Goal: Use online tool/utility: Utilize a website feature to perform a specific function

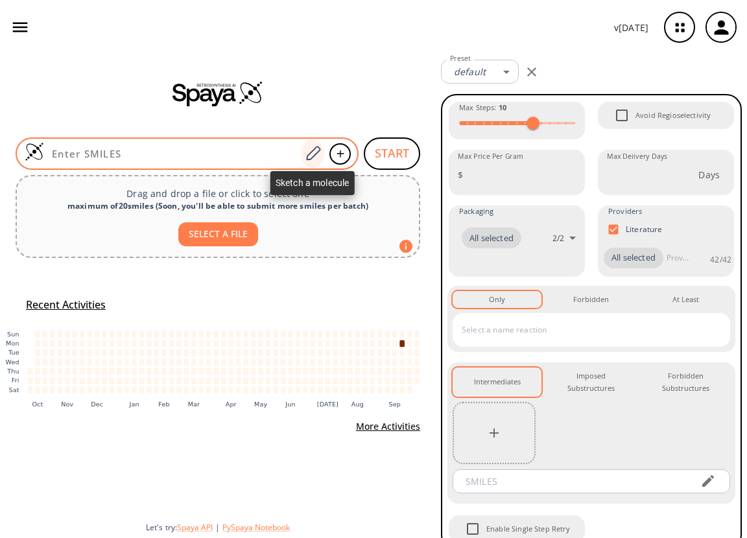
click at [315, 150] on icon at bounding box center [313, 153] width 18 height 17
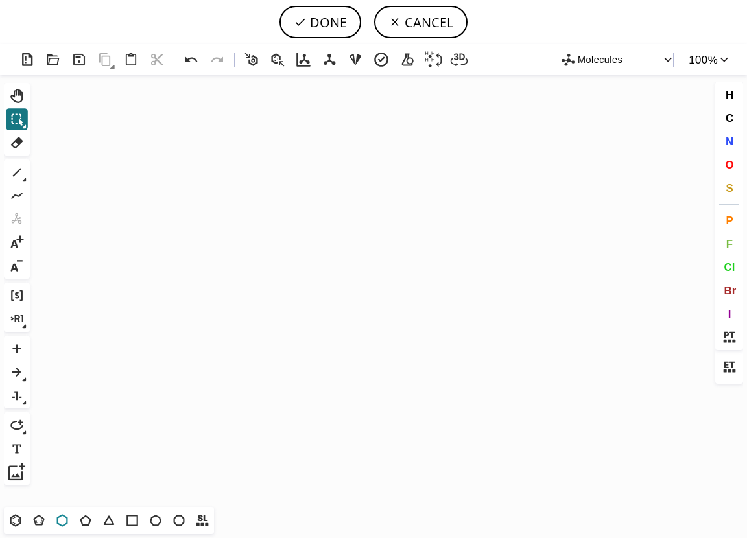
click at [65, 519] on icon at bounding box center [62, 520] width 17 height 17
drag, startPoint x: 306, startPoint y: 281, endPoint x: 327, endPoint y: 272, distance: 23.2
click at [327, 272] on icon "Created with [PERSON_NAME] 2.3.0" at bounding box center [373, 291] width 677 height 432
click at [730, 139] on span "N" at bounding box center [729, 141] width 8 height 12
click at [282, 283] on tspan "N" at bounding box center [282, 284] width 6 height 10
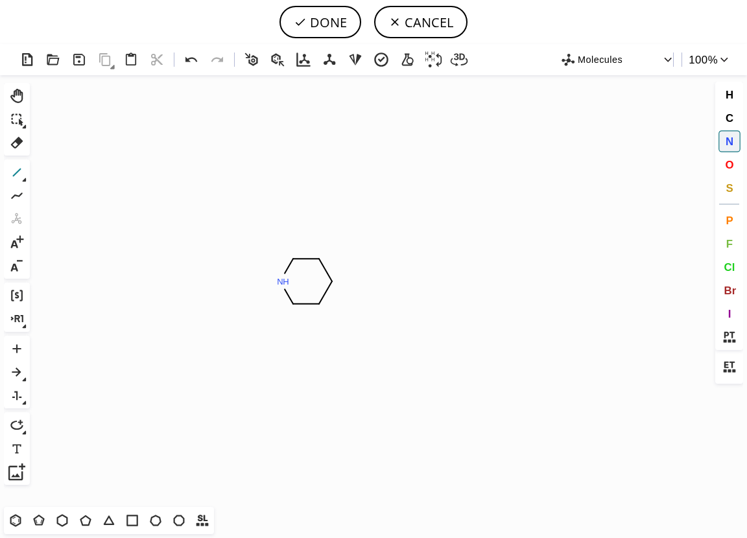
click at [14, 172] on icon at bounding box center [16, 172] width 17 height 17
drag, startPoint x: 280, startPoint y: 278, endPoint x: 246, endPoint y: 277, distance: 33.7
drag, startPoint x: 331, startPoint y: 279, endPoint x: 345, endPoint y: 261, distance: 23.6
drag, startPoint x: 339, startPoint y: 263, endPoint x: 369, endPoint y: 263, distance: 30.5
click at [38, 519] on icon at bounding box center [38, 520] width 17 height 17
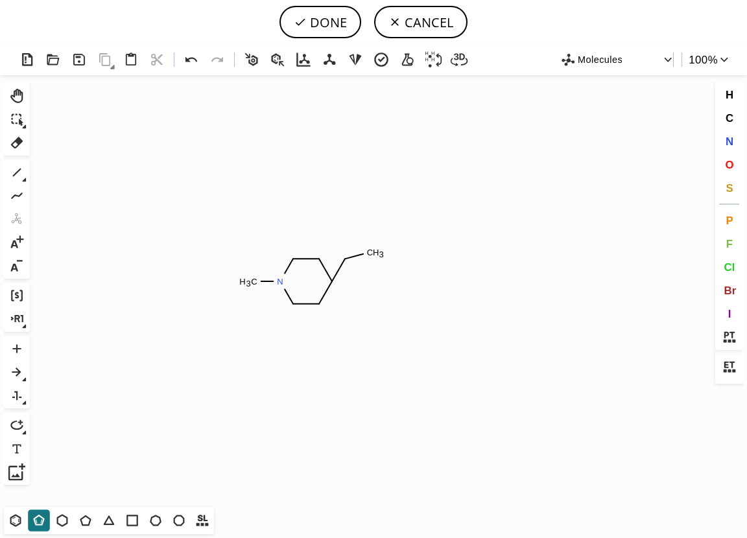
click at [384, 258] on icon "Created with Raphaël 2.3.0 N C H 3 C H 3 N" at bounding box center [373, 291] width 677 height 432
drag, startPoint x: 88, startPoint y: 521, endPoint x: 220, endPoint y: 480, distance: 138.6
click at [88, 521] on icon at bounding box center [85, 520] width 17 height 17
drag, startPoint x: 385, startPoint y: 259, endPoint x: 393, endPoint y: 217, distance: 42.3
click at [393, 217] on icon "Created with Raphaël 2.3.0 N C H 3 C H 3 N" at bounding box center [373, 291] width 677 height 432
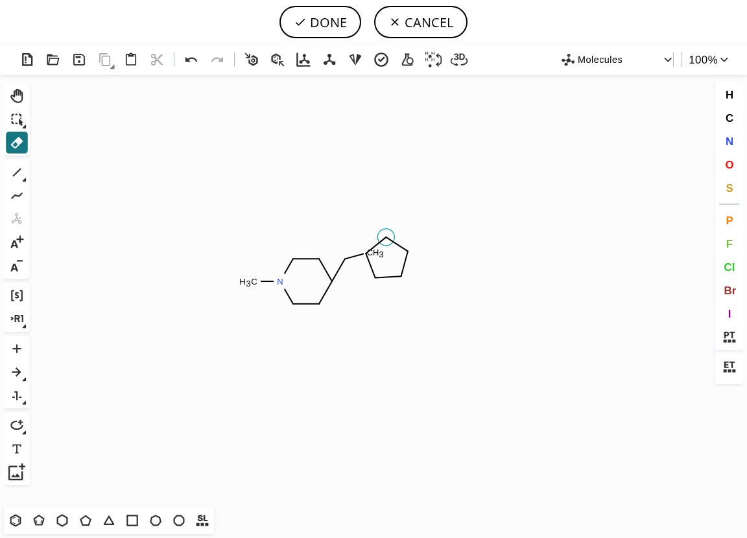
drag, startPoint x: 377, startPoint y: 235, endPoint x: 388, endPoint y: 240, distance: 12.2
click at [388, 240] on circle at bounding box center [385, 237] width 17 height 17
click at [373, 270] on icon at bounding box center [372, 270] width 6 height 16
click at [404, 268] on icon at bounding box center [404, 267] width 18 height 25
click at [388, 276] on icon at bounding box center [388, 277] width 19 height 14
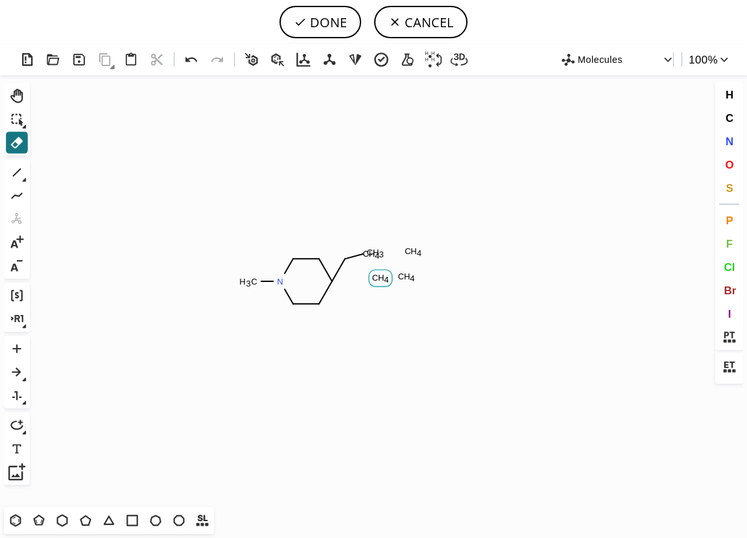
click at [376, 277] on tspan "C" at bounding box center [375, 278] width 6 height 10
click at [412, 277] on tspan "4" at bounding box center [412, 279] width 5 height 10
click at [411, 250] on tspan "H" at bounding box center [413, 251] width 6 height 10
click at [375, 252] on tspan "4" at bounding box center [377, 256] width 5 height 10
click at [409, 278] on tspan "H" at bounding box center [407, 277] width 6 height 10
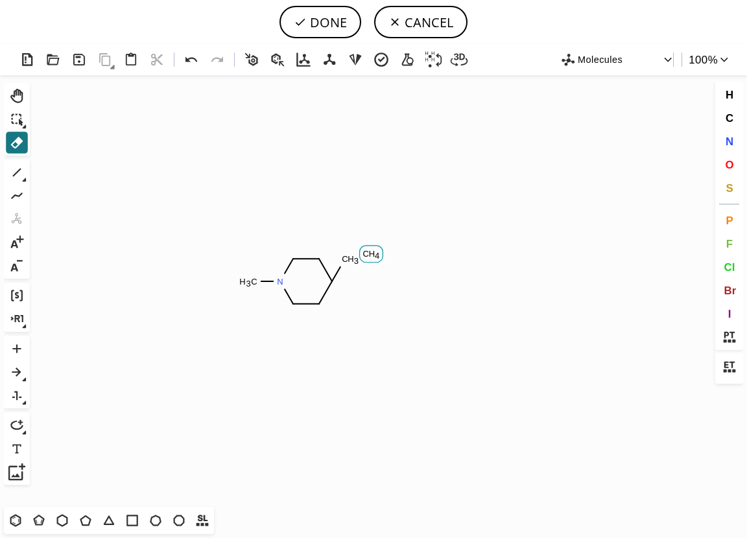
click at [369, 256] on tspan "H" at bounding box center [372, 254] width 6 height 10
click at [18, 173] on icon at bounding box center [16, 172] width 17 height 17
drag, startPoint x: 340, startPoint y: 267, endPoint x: 390, endPoint y: 255, distance: 51.9
click at [17, 135] on icon at bounding box center [16, 142] width 17 height 17
click at [352, 259] on tspan "H" at bounding box center [350, 259] width 6 height 10
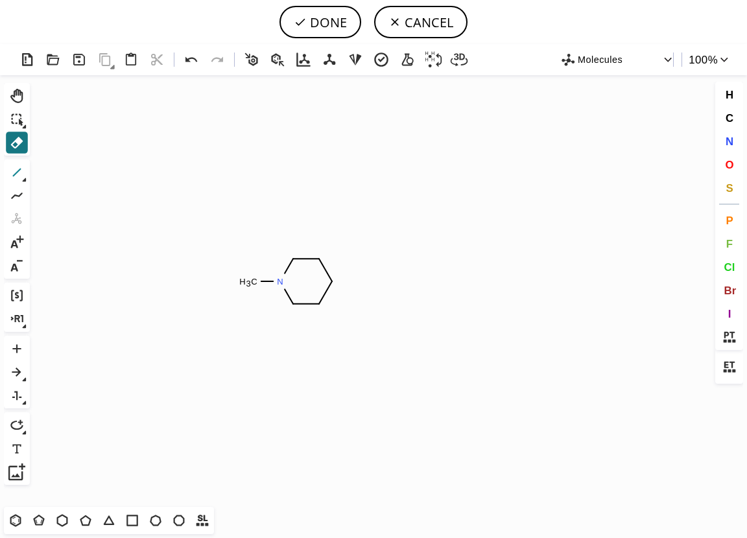
click at [21, 170] on icon at bounding box center [16, 172] width 17 height 17
click at [16, 193] on icon at bounding box center [16, 195] width 17 height 17
drag, startPoint x: 332, startPoint y: 279, endPoint x: 358, endPoint y: 251, distance: 38.1
click at [88, 520] on icon at bounding box center [85, 520] width 17 height 17
drag, startPoint x: 375, startPoint y: 237, endPoint x: 359, endPoint y: 236, distance: 16.2
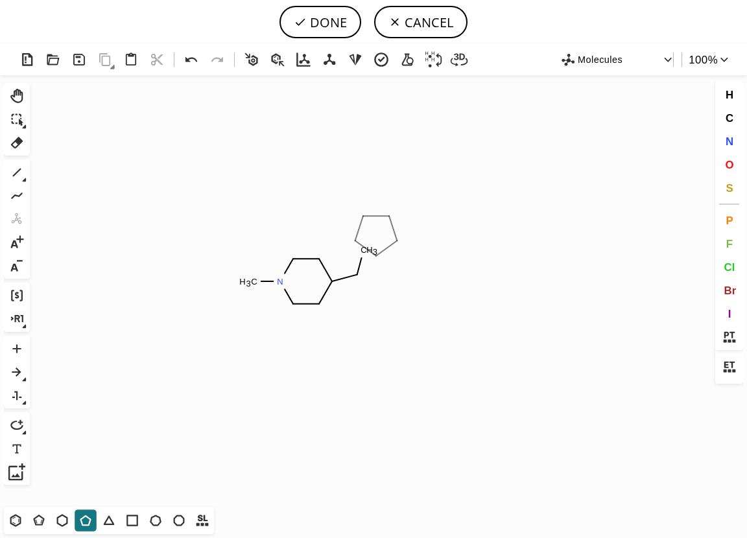
click at [359, 236] on icon "Created with Raphaël 2.3.0 N C H 3 C H 3 N" at bounding box center [373, 291] width 677 height 432
click at [382, 261] on icon "Created with Raphaël 2.3.0 N C H 3 C H 3 N" at bounding box center [373, 291] width 677 height 432
click at [375, 238] on icon "Created with Raphaël 2.3.0 N C H 3 C H 3 N" at bounding box center [373, 291] width 677 height 432
drag, startPoint x: 18, startPoint y: 170, endPoint x: 37, endPoint y: 177, distance: 20.5
click at [18, 171] on icon at bounding box center [16, 172] width 17 height 17
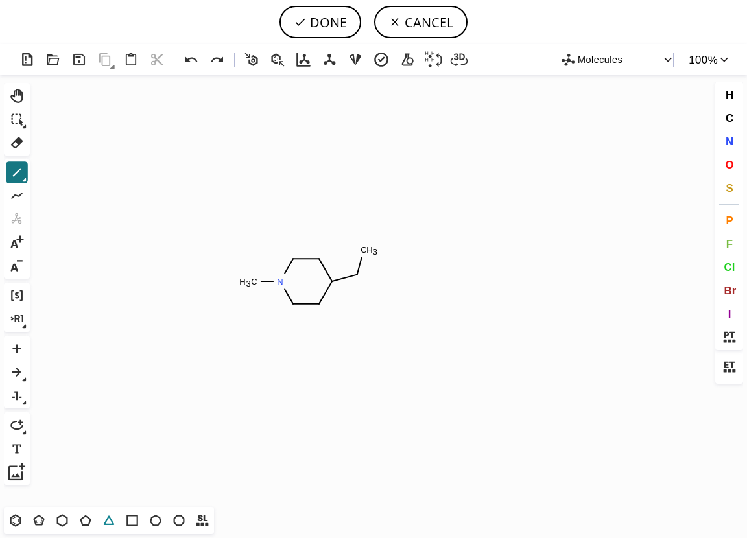
drag, startPoint x: 88, startPoint y: 519, endPoint x: 99, endPoint y: 515, distance: 12.5
click at [88, 519] on icon at bounding box center [85, 520] width 17 height 17
drag, startPoint x: 18, startPoint y: 170, endPoint x: 156, endPoint y: 185, distance: 139.6
click at [18, 170] on icon at bounding box center [16, 172] width 17 height 17
click at [731, 140] on span "N" at bounding box center [729, 141] width 8 height 12
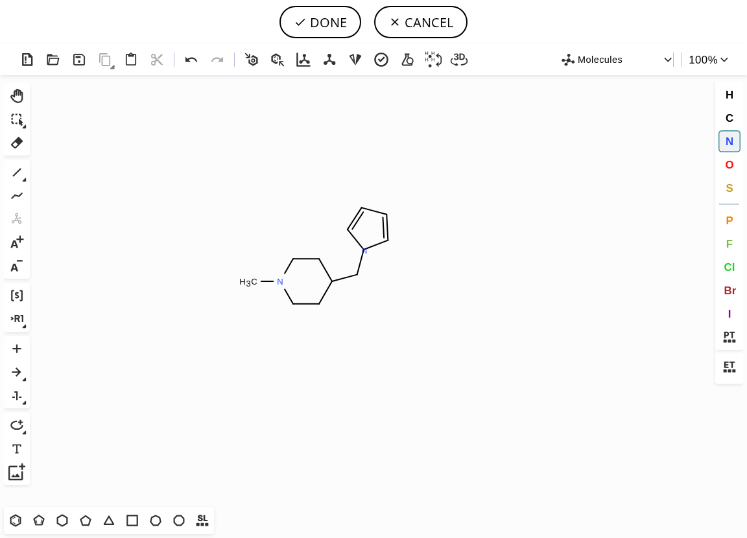
click at [364, 250] on tspan "N" at bounding box center [364, 251] width 6 height 10
click at [363, 211] on tspan "N" at bounding box center [363, 212] width 6 height 10
click at [18, 194] on icon at bounding box center [16, 195] width 17 height 17
click at [20, 170] on icon at bounding box center [17, 173] width 8 height 8
drag, startPoint x: 331, startPoint y: 280, endPoint x: 347, endPoint y: 305, distance: 29.8
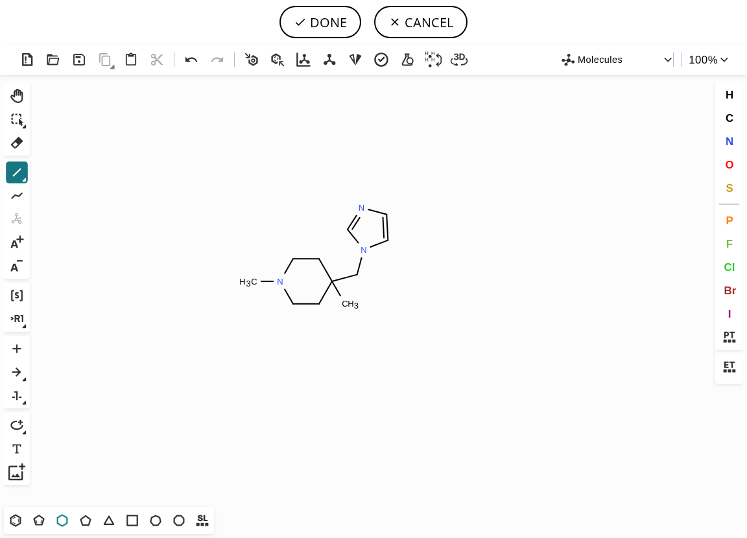
click at [62, 517] on icon at bounding box center [62, 520] width 17 height 17
drag, startPoint x: 369, startPoint y: 318, endPoint x: 355, endPoint y: 318, distance: 14.3
click at [355, 318] on icon "Created with Raphaël 2.3.0 N C H 3 N N C H 3 N" at bounding box center [373, 291] width 677 height 432
click at [18, 175] on icon at bounding box center [16, 172] width 17 height 17
drag, startPoint x: 345, startPoint y: 305, endPoint x: 360, endPoint y: 320, distance: 21.1
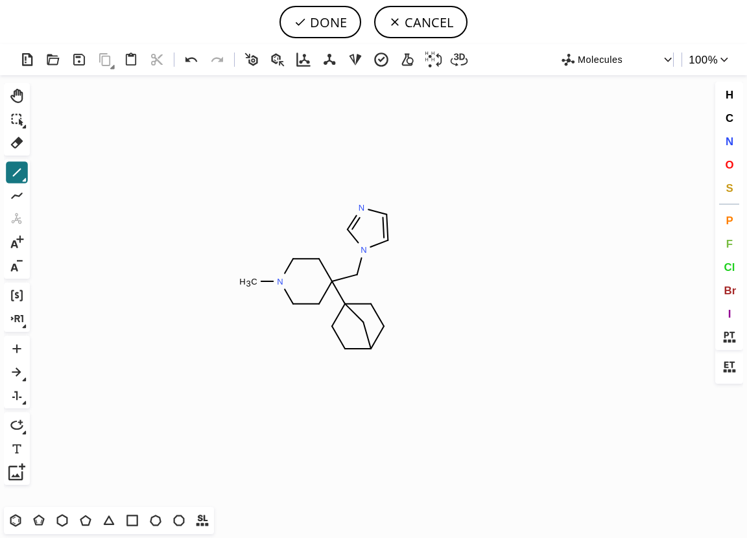
drag, startPoint x: 363, startPoint y: 322, endPoint x: 364, endPoint y: 347, distance: 25.9
click at [18, 119] on icon at bounding box center [16, 119] width 17 height 17
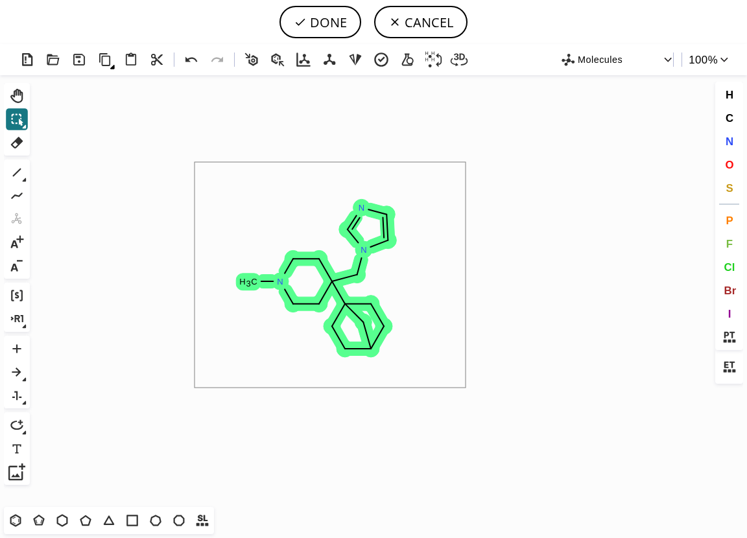
drag, startPoint x: 194, startPoint y: 162, endPoint x: 465, endPoint y: 388, distance: 352.6
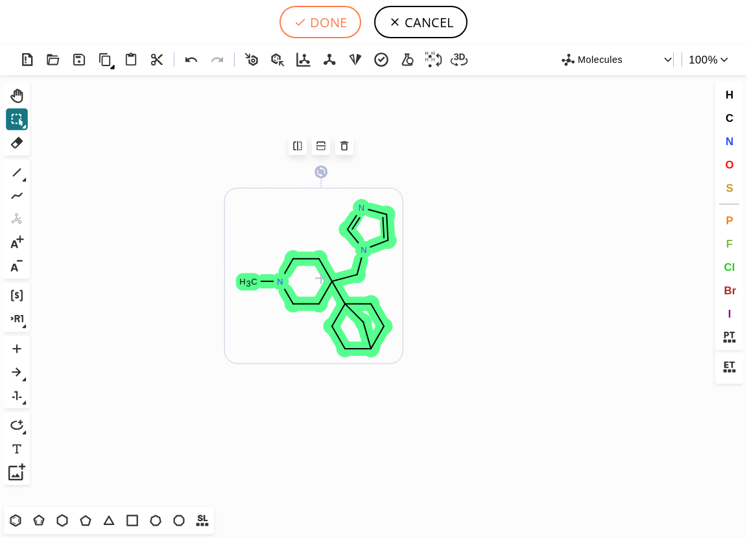
click at [322, 20] on button "DONE" at bounding box center [320, 22] width 82 height 32
type input "N1(C)CCC(C23CC(CC2)CC3)(CN2C=NC=C2)CC1"
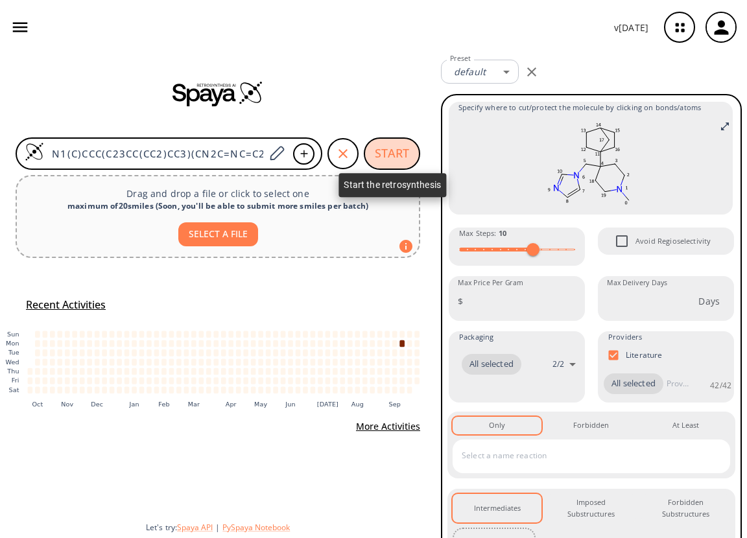
click at [393, 157] on button "START" at bounding box center [392, 153] width 56 height 32
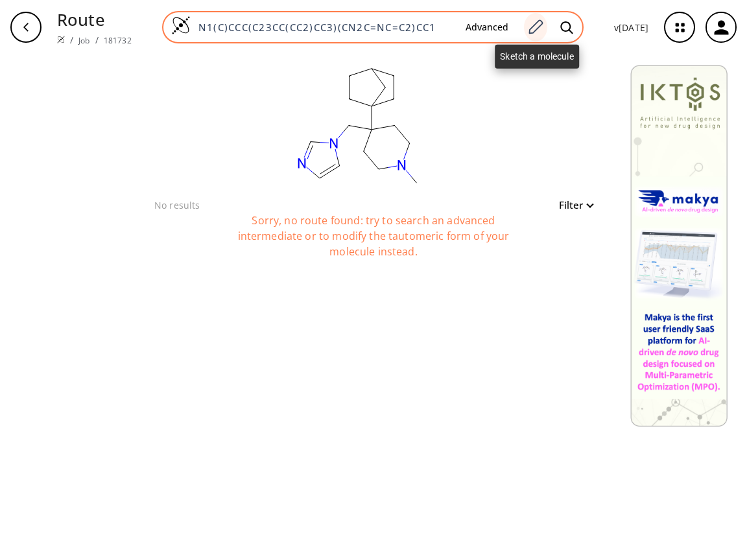
click at [537, 18] on div at bounding box center [535, 27] width 23 height 29
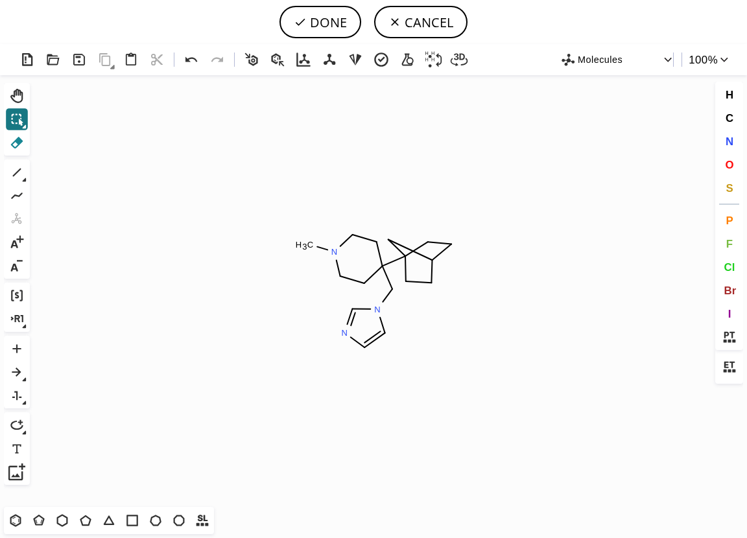
click at [18, 143] on icon at bounding box center [17, 143] width 12 height 12
click at [392, 240] on circle at bounding box center [388, 239] width 17 height 17
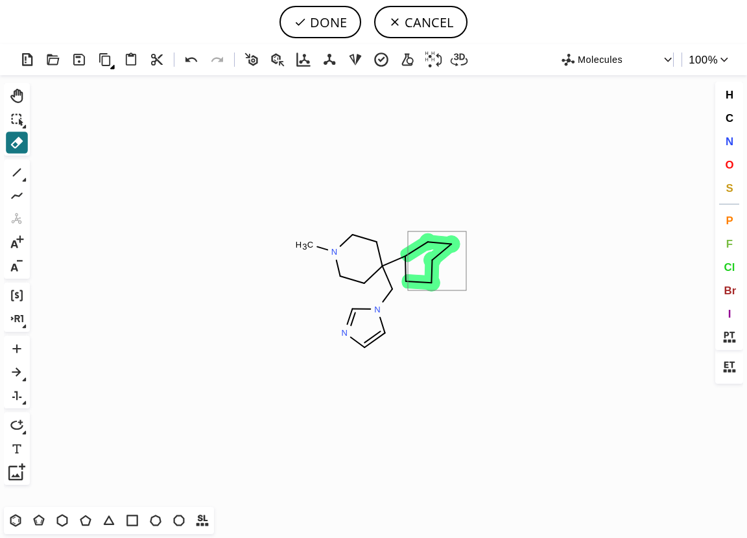
drag, startPoint x: 408, startPoint y: 231, endPoint x: 466, endPoint y: 290, distance: 83.0
click at [415, 283] on tspan "3" at bounding box center [417, 284] width 5 height 10
click at [63, 519] on icon at bounding box center [62, 520] width 17 height 17
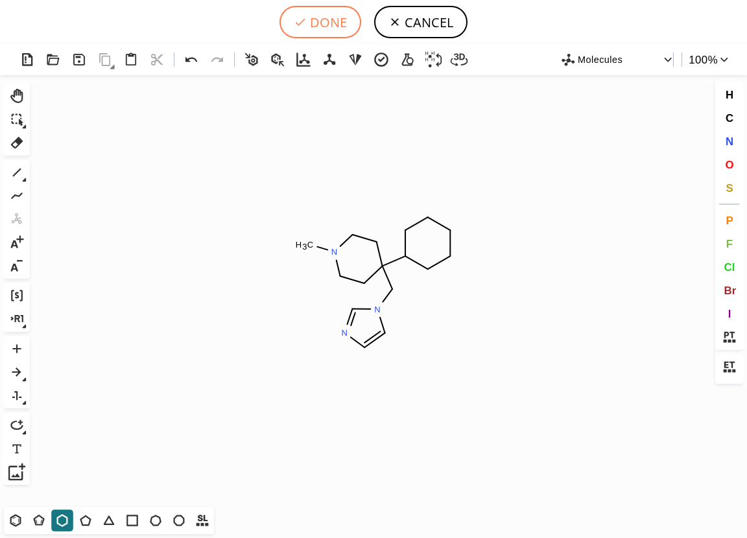
click at [335, 32] on button "DONE" at bounding box center [320, 22] width 82 height 32
type input "N1(CCC(CN2C=CN=C2)(C2CCCCC2)CC1)C"
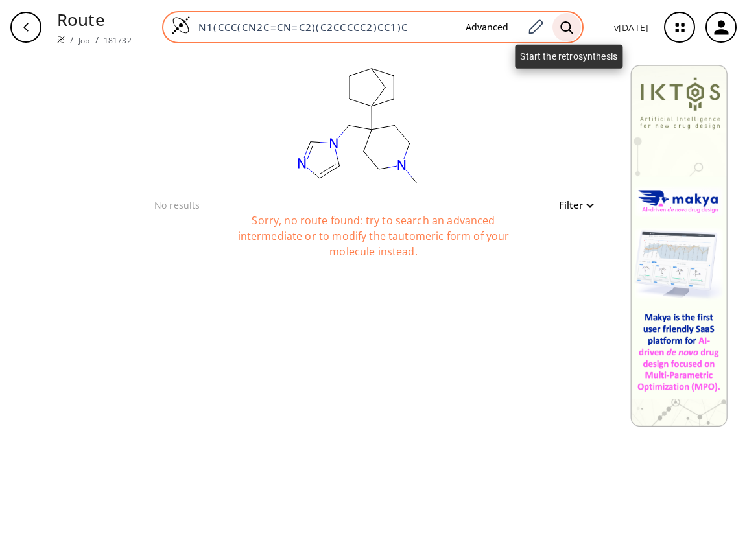
click at [567, 27] on icon at bounding box center [566, 28] width 13 height 14
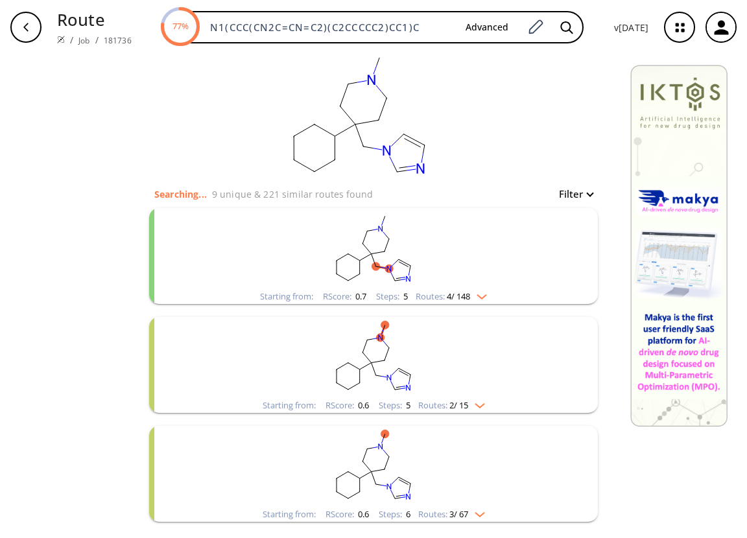
scroll to position [12, 0]
click at [481, 292] on img "clusters" at bounding box center [478, 293] width 17 height 10
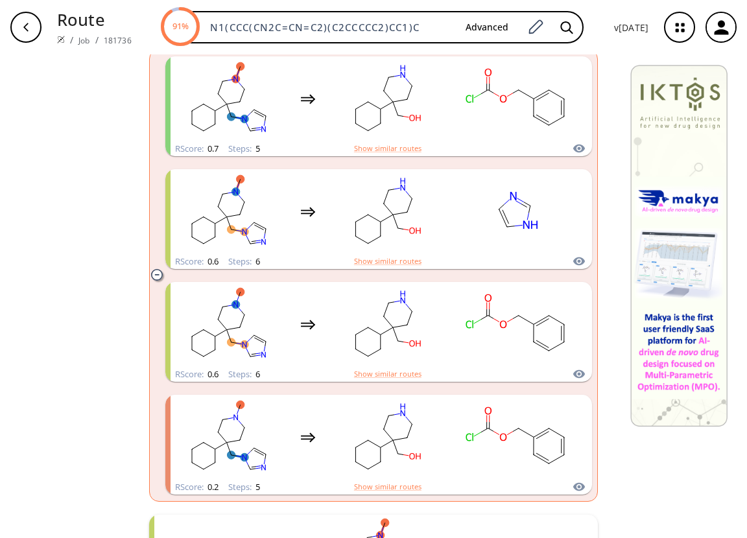
scroll to position [255, 0]
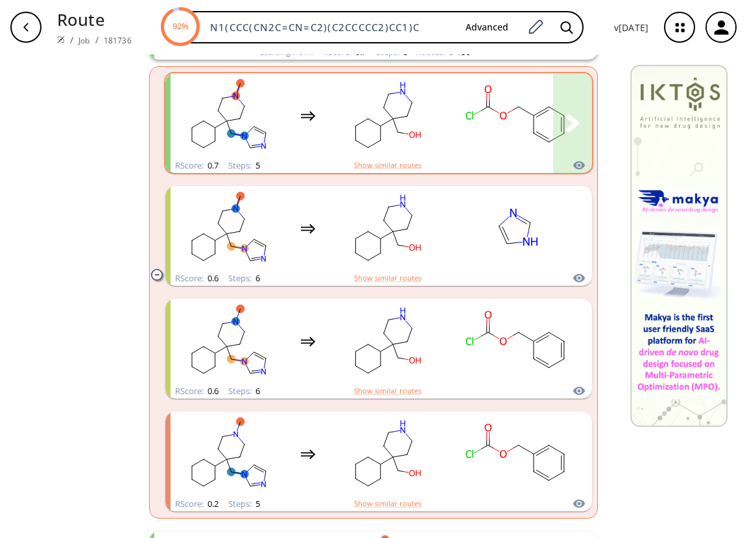
click at [313, 132] on div "clusters" at bounding box center [566, 115] width 793 height 85
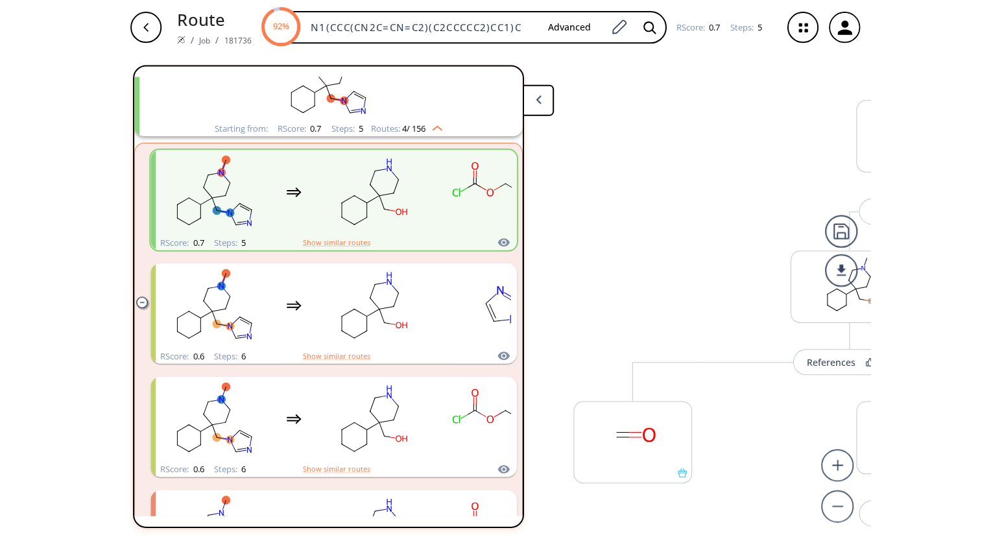
scroll to position [95, 0]
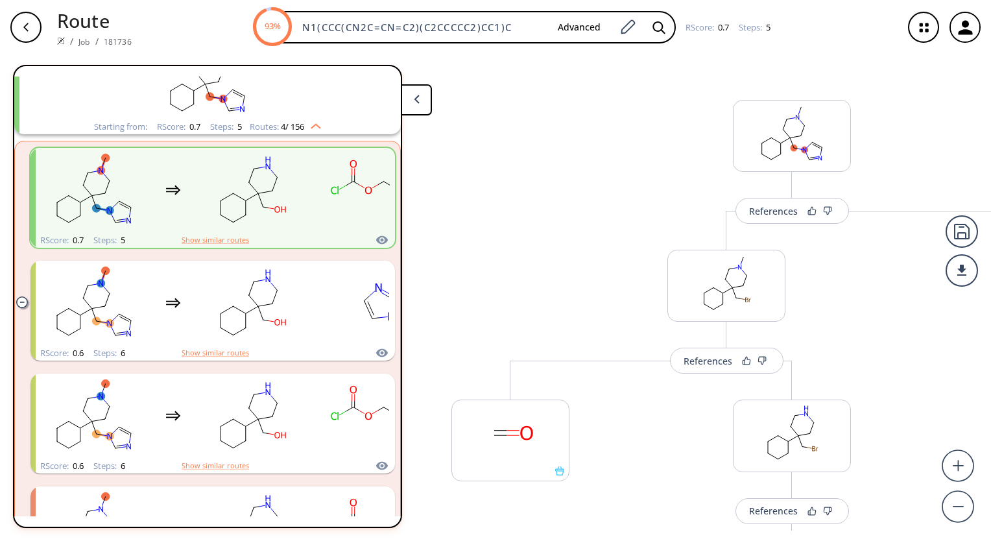
drag, startPoint x: 635, startPoint y: 152, endPoint x: 550, endPoint y: 160, distance: 84.7
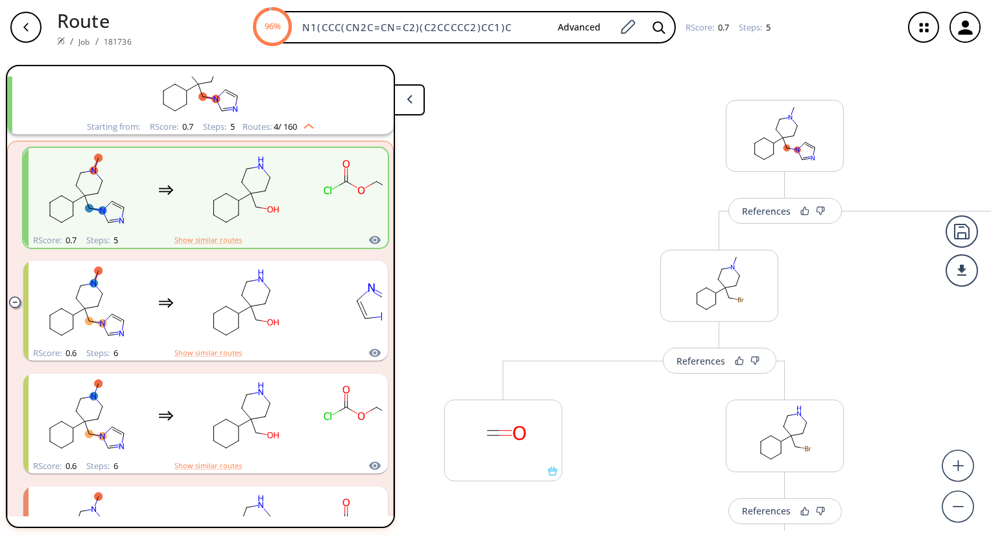
scroll to position [0, 0]
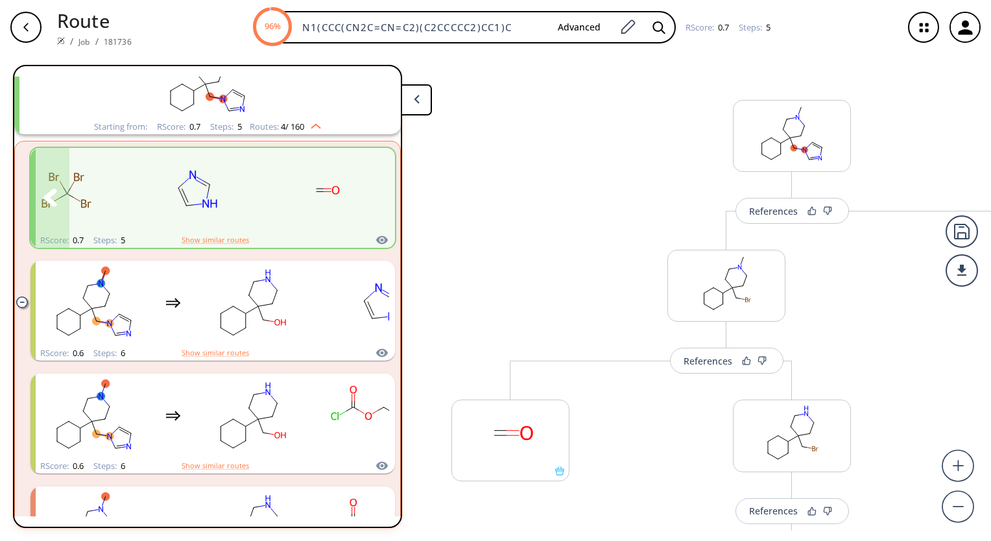
click at [370, 199] on icon "clusters" at bounding box center [375, 198] width 14 height 18
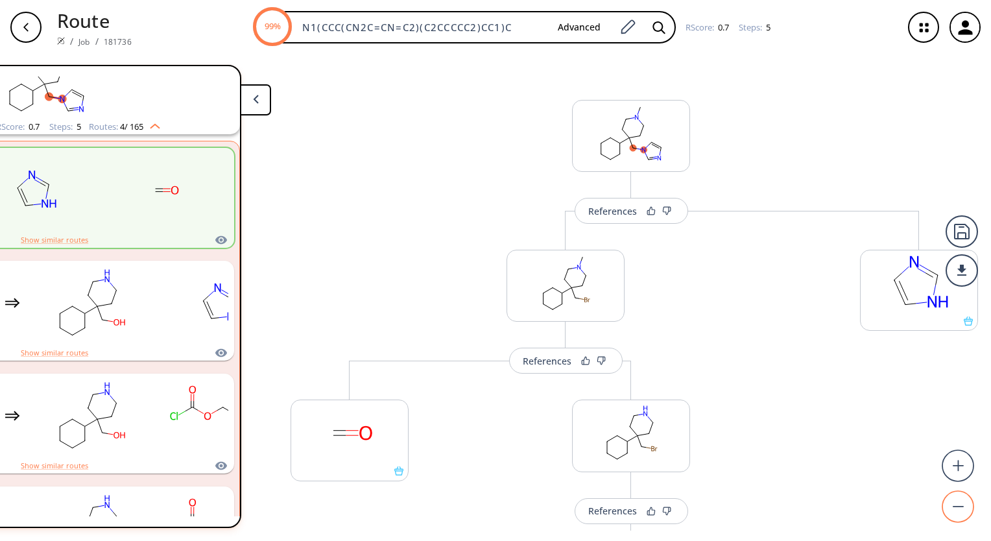
click at [746, 504] on circle at bounding box center [958, 506] width 31 height 31
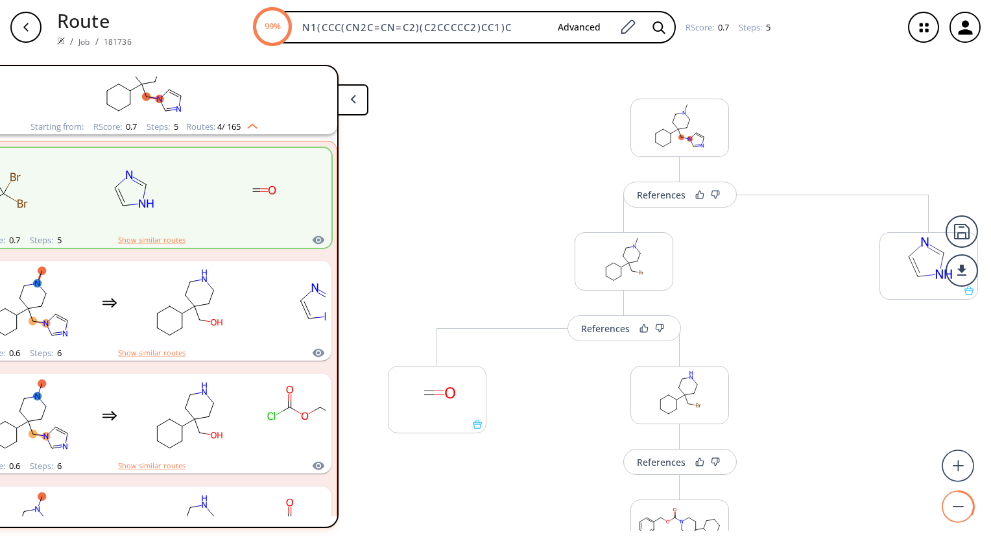
scroll to position [0, 72]
click at [746, 504] on circle at bounding box center [958, 506] width 31 height 31
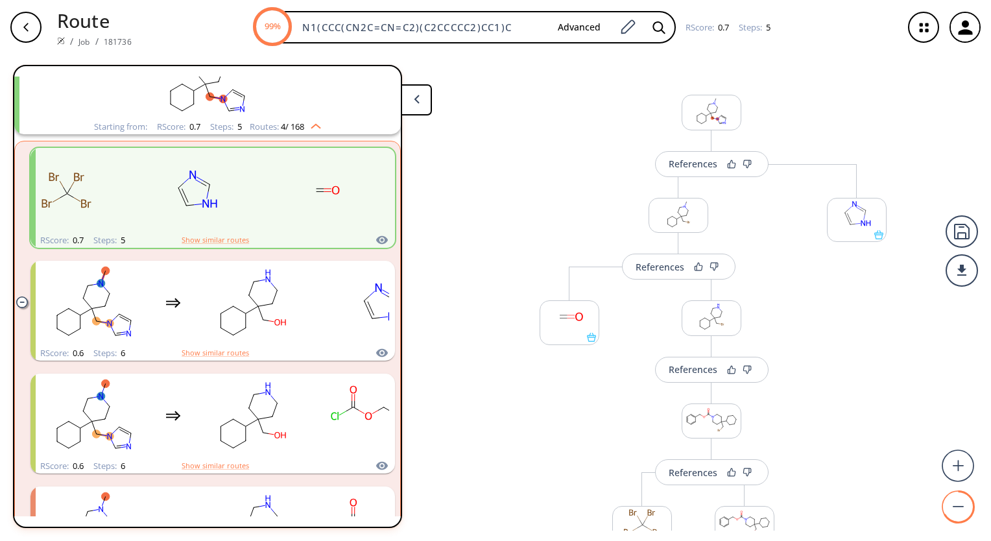
scroll to position [0, 0]
click at [746, 504] on circle at bounding box center [958, 506] width 31 height 31
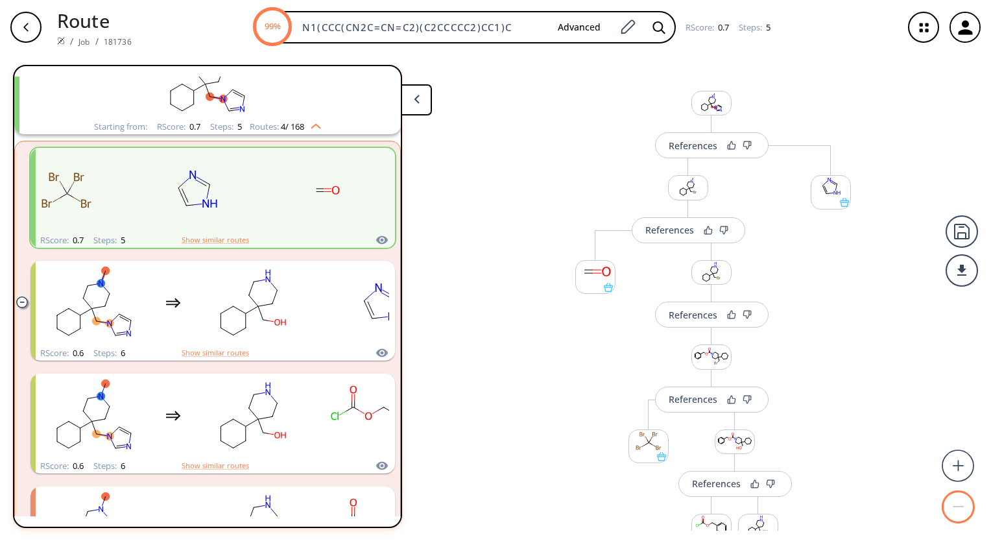
click at [746, 504] on circle at bounding box center [958, 506] width 31 height 31
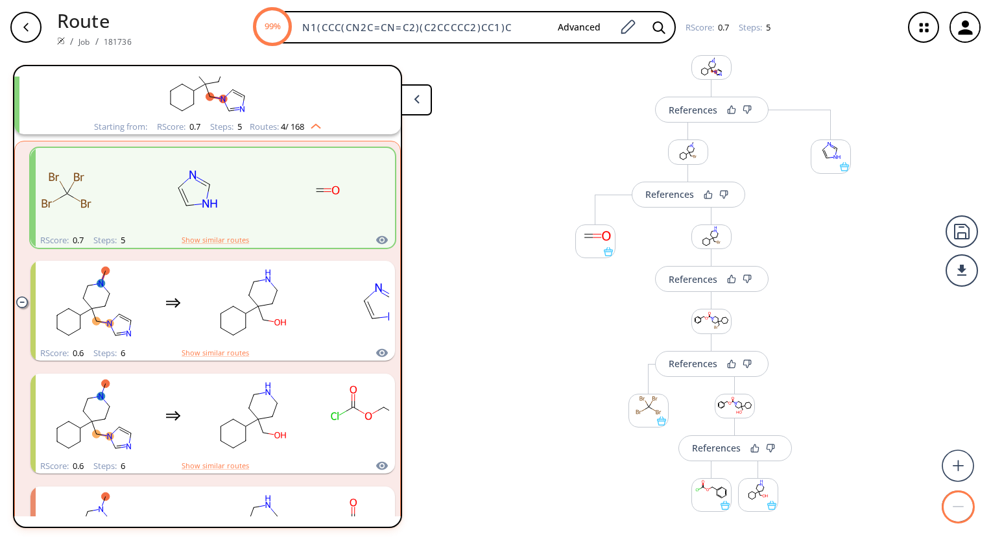
scroll to position [35, 0]
click at [417, 95] on polygon at bounding box center [416, 99] width 5 height 8
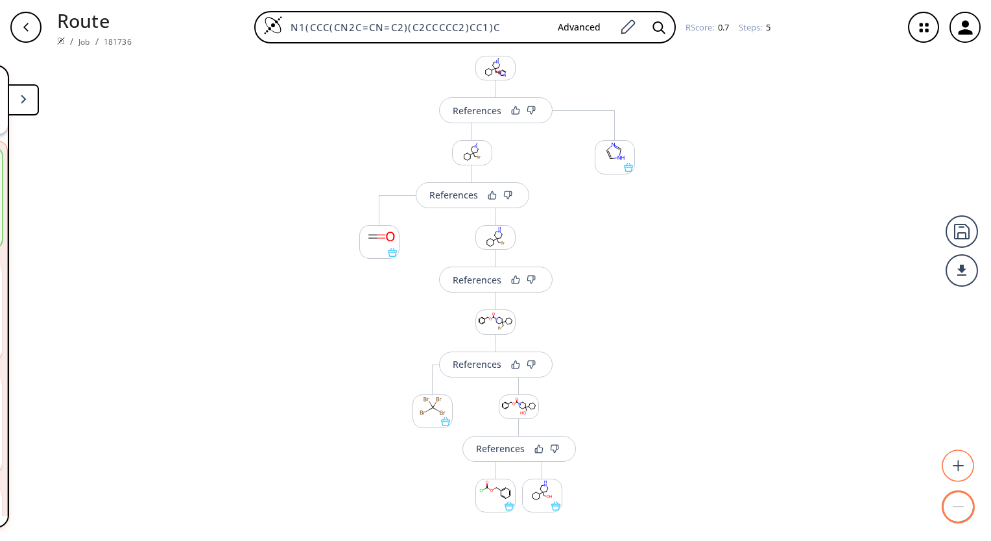
click at [746, 465] on circle at bounding box center [958, 466] width 31 height 31
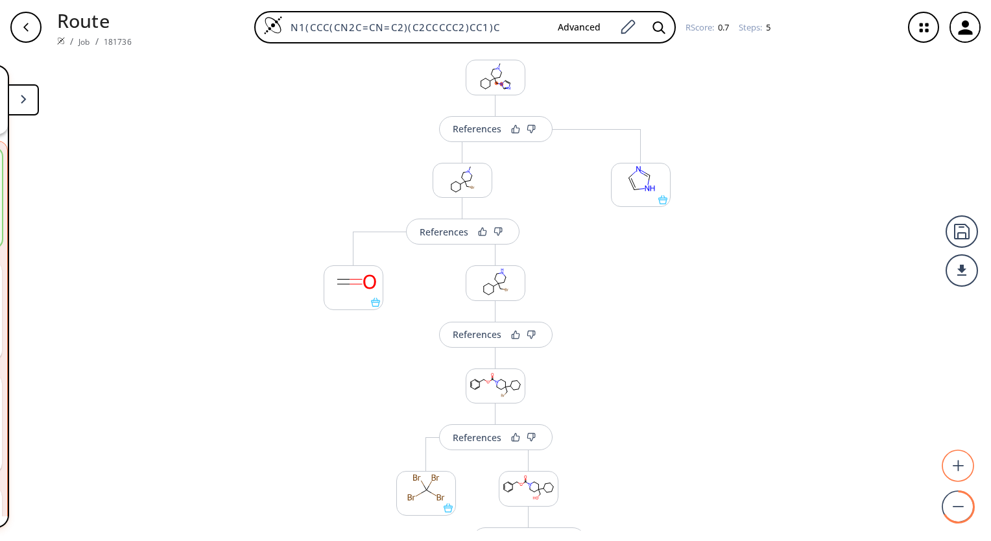
click at [746, 465] on circle at bounding box center [958, 466] width 31 height 31
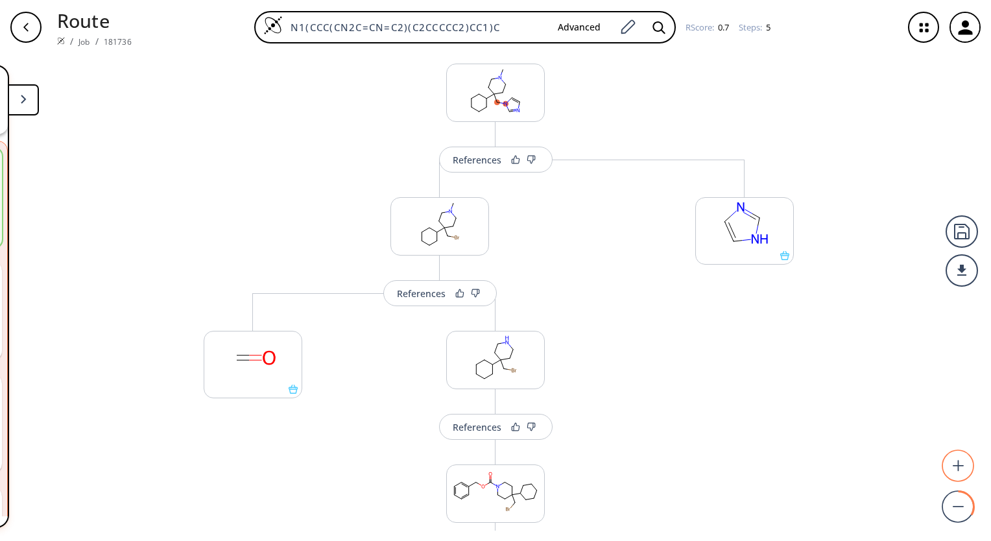
click at [746, 465] on circle at bounding box center [958, 466] width 31 height 31
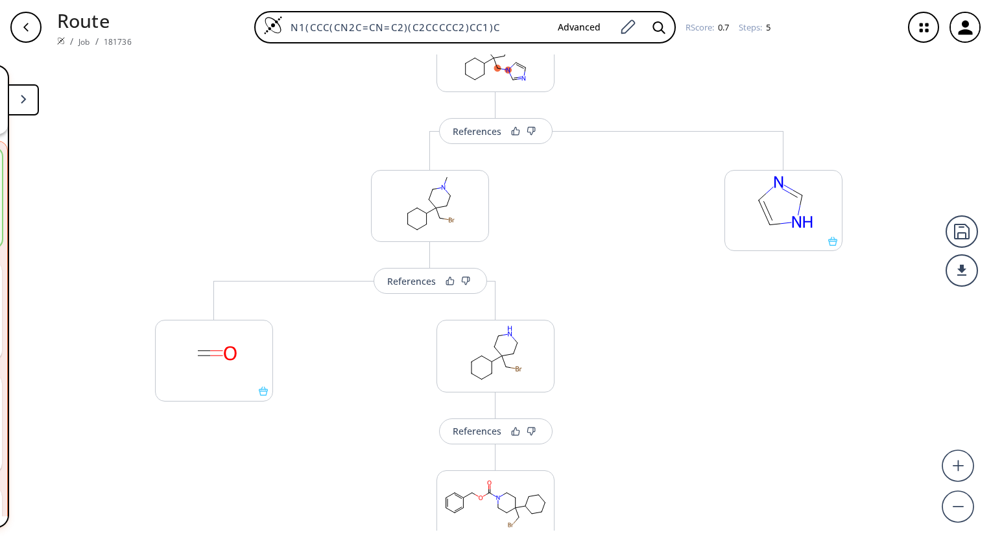
scroll to position [0, 0]
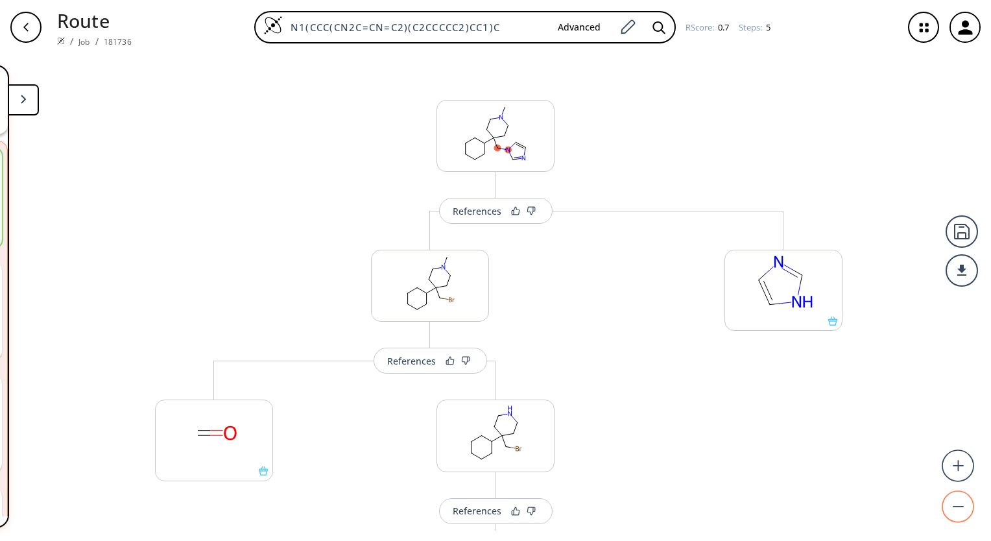
click at [746, 504] on circle at bounding box center [958, 506] width 31 height 31
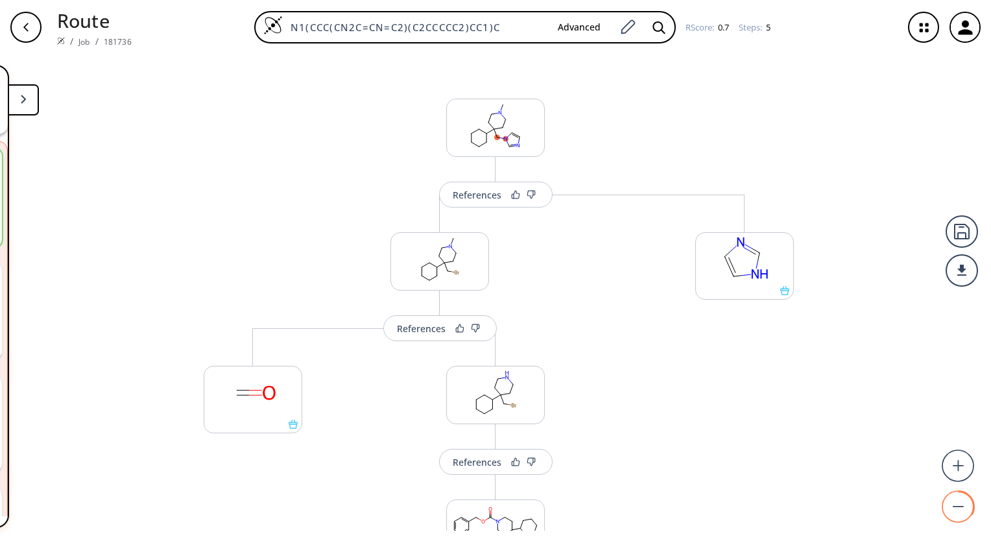
click at [746, 506] on rect at bounding box center [957, 506] width 11 height 1
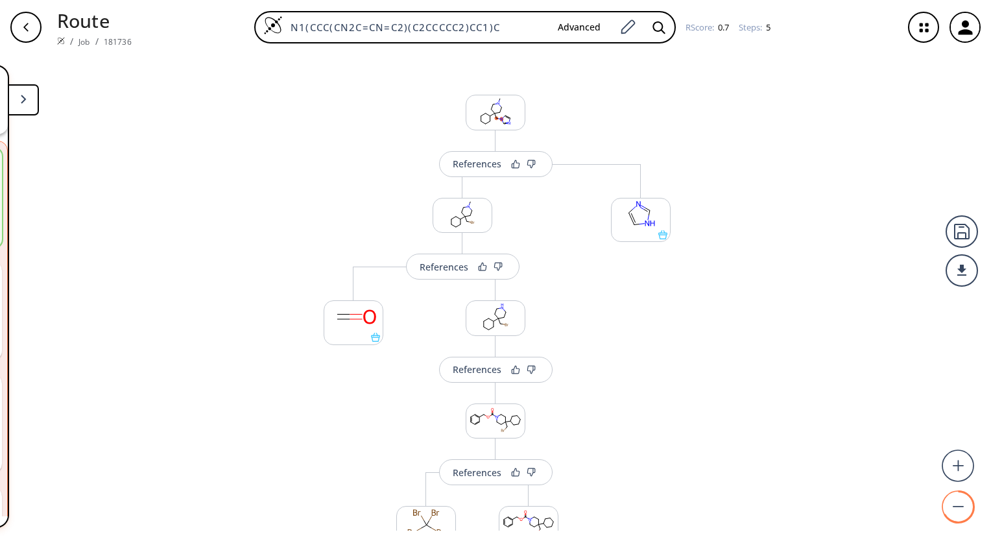
click at [746, 506] on rect at bounding box center [957, 506] width 11 height 1
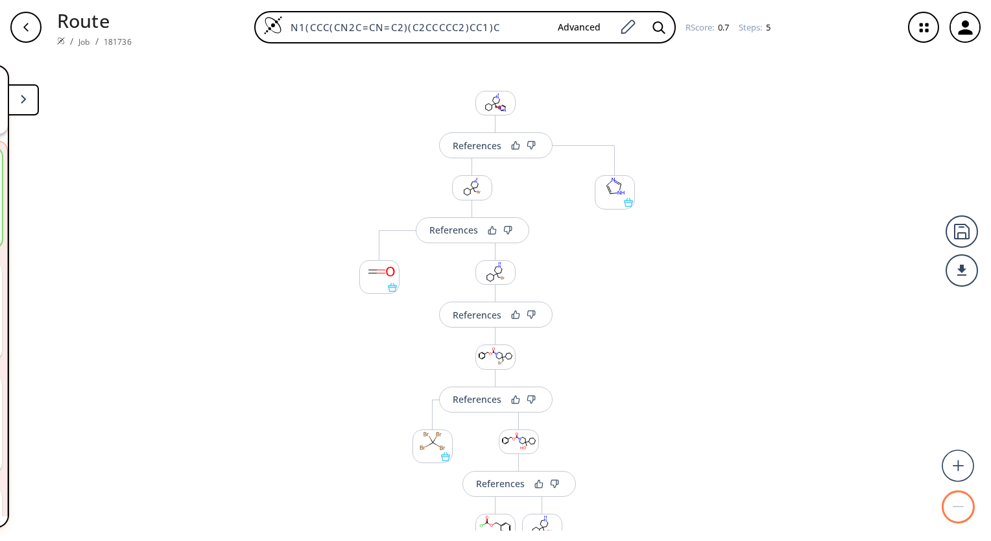
click at [746, 506] on rect at bounding box center [957, 506] width 11 height 1
click at [25, 99] on polygon at bounding box center [23, 99] width 5 height 8
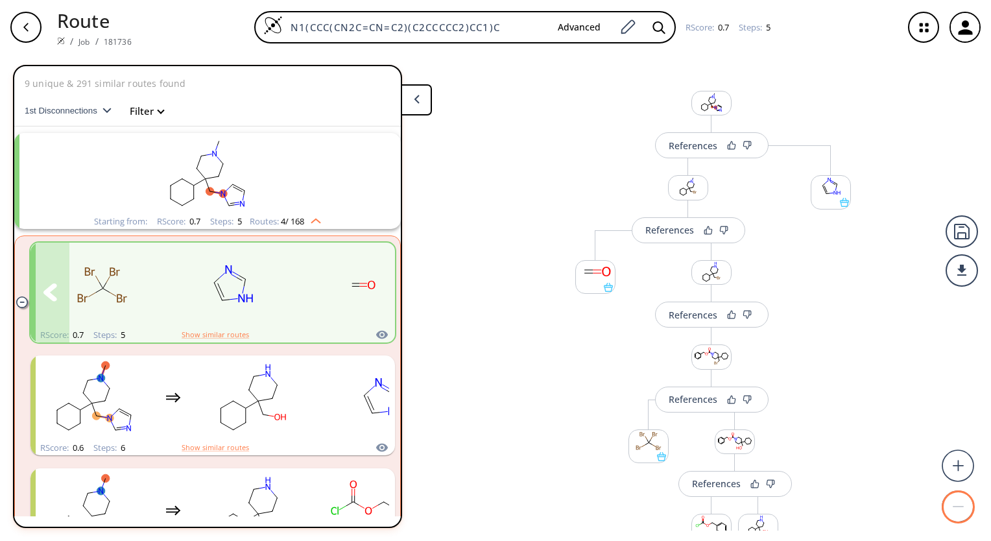
click at [53, 292] on icon "clusters" at bounding box center [50, 292] width 14 height 18
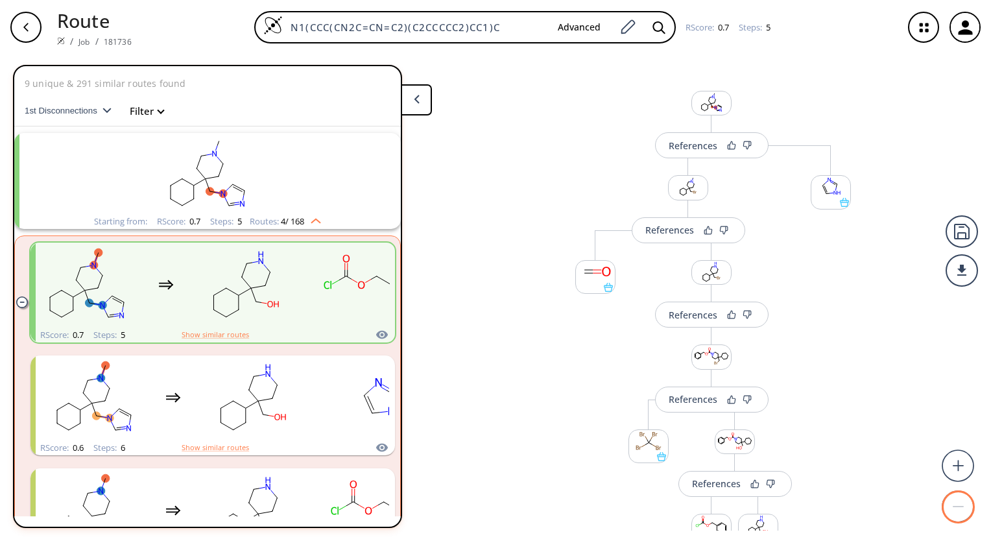
click at [5, 60] on div "References More routes from here References More routes from here More routes f…" at bounding box center [495, 292] width 991 height 476
click at [29, 21] on div "button" at bounding box center [25, 27] width 31 height 31
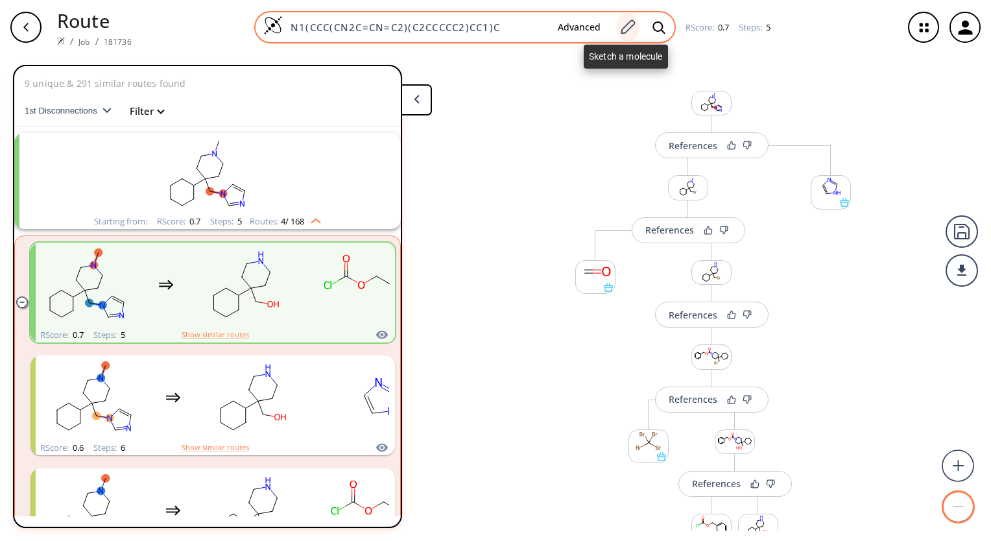
click at [628, 27] on icon at bounding box center [627, 27] width 18 height 17
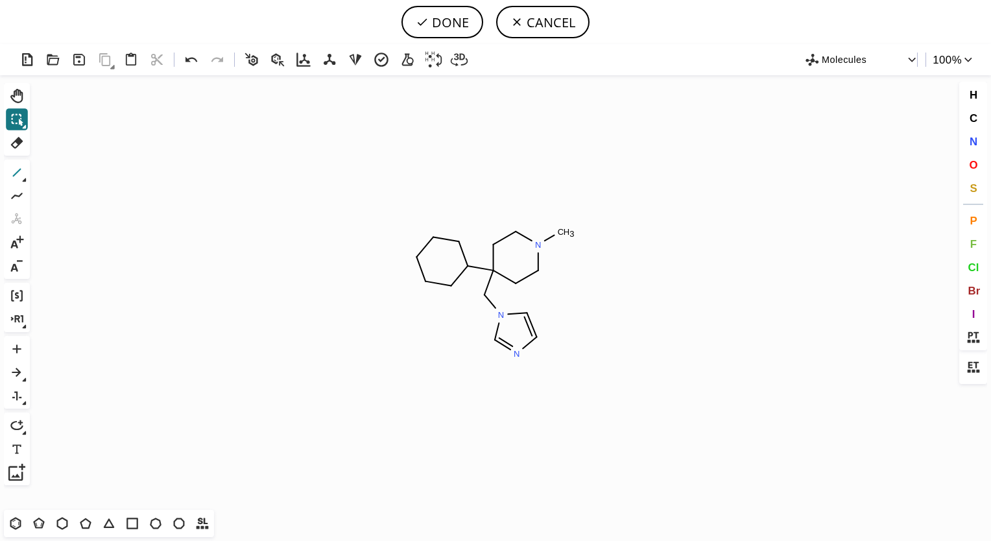
click at [16, 172] on icon at bounding box center [17, 173] width 8 height 8
drag, startPoint x: 457, startPoint y: 240, endPoint x: 473, endPoint y: 228, distance: 19.8
click at [447, 23] on button "DONE" at bounding box center [442, 22] width 82 height 32
type input "N1(C)CCC(C2C(C)CCCC2)(CN2C=NC=C2)CC1"
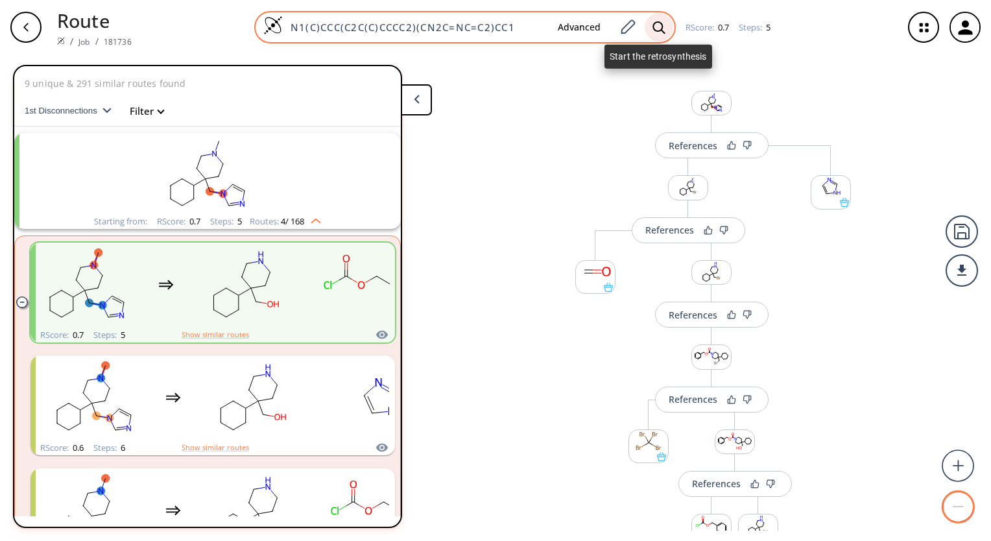
click at [658, 28] on icon at bounding box center [658, 28] width 13 height 14
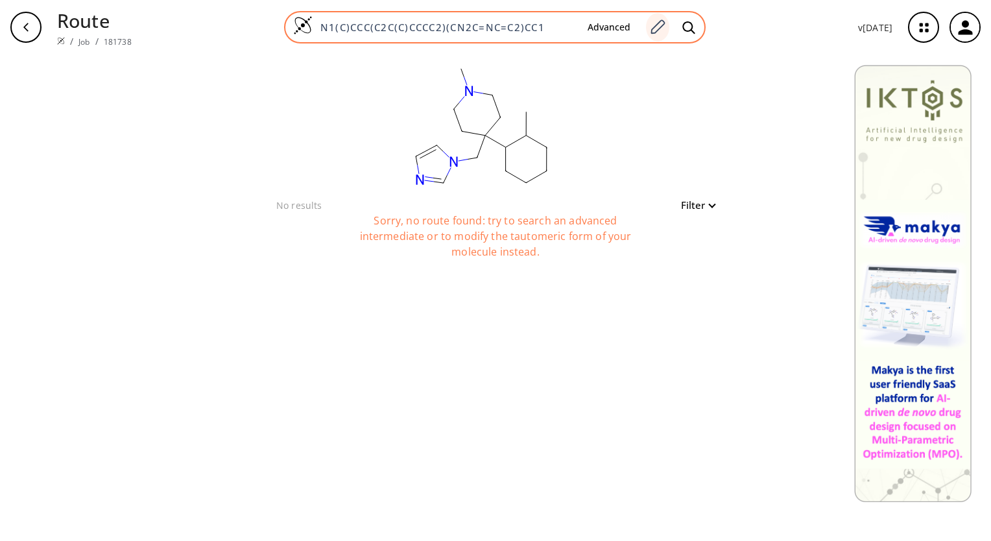
click at [666, 27] on icon at bounding box center [657, 27] width 18 height 17
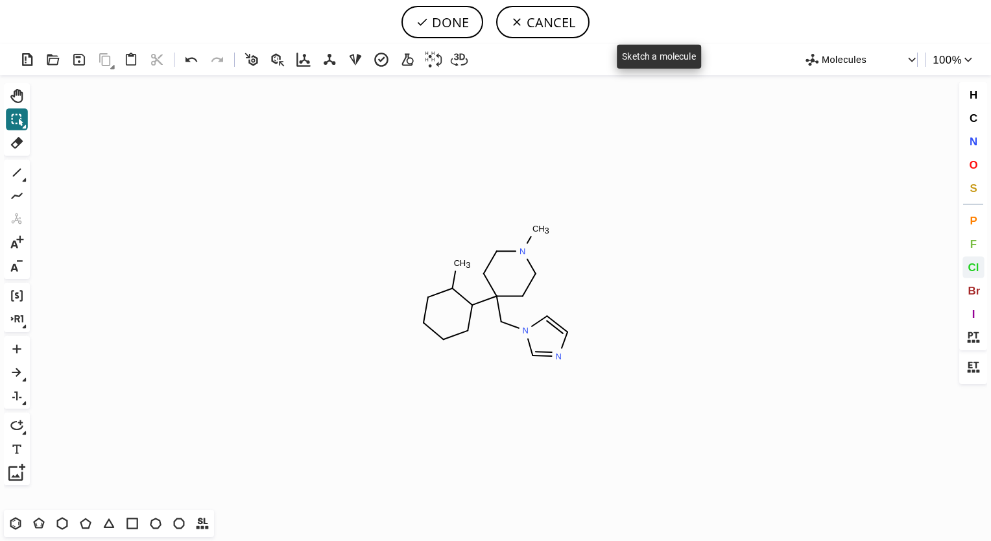
click at [746, 260] on button "Cl" at bounding box center [973, 267] width 22 height 22
click at [746, 265] on tspan "Cl" at bounding box center [980, 260] width 8 height 10
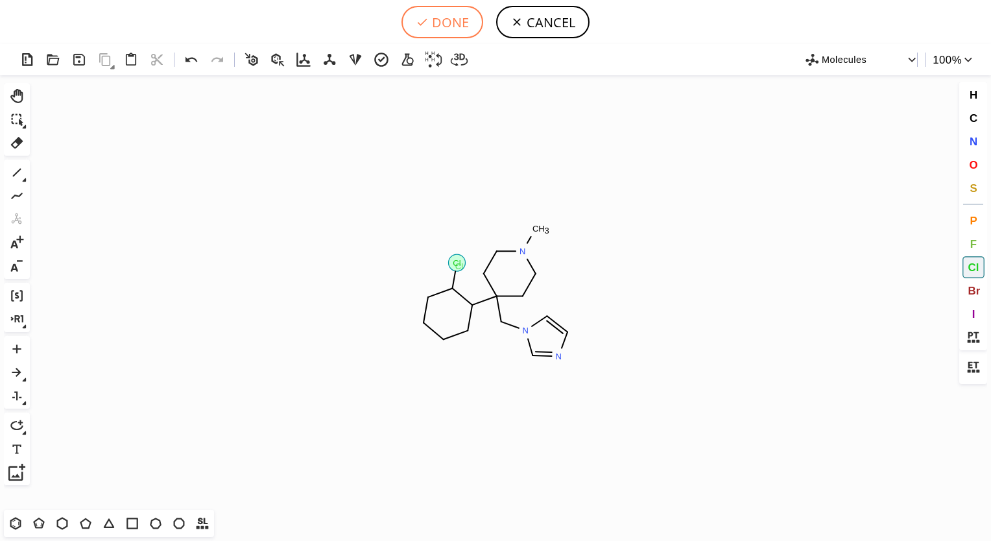
click at [437, 12] on button "DONE" at bounding box center [442, 22] width 82 height 32
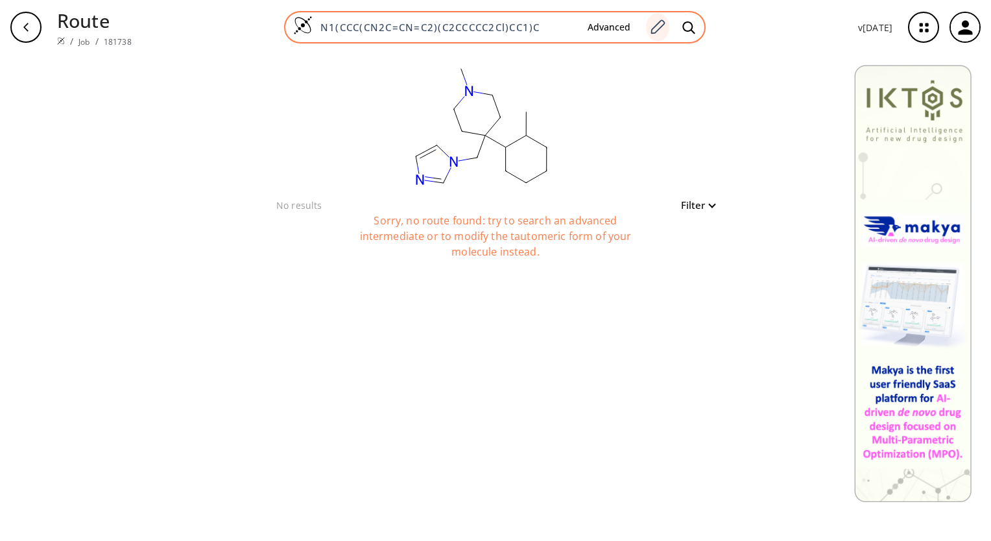
click at [659, 25] on icon at bounding box center [657, 27] width 18 height 17
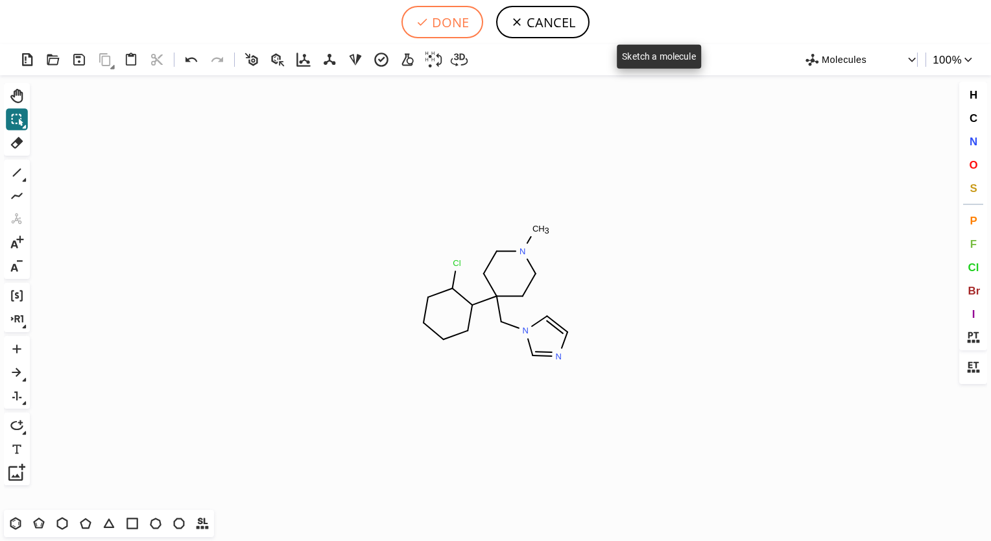
click at [447, 20] on button "DONE" at bounding box center [442, 22] width 82 height 32
type input "N1(C)CCC(C2C(Cl)CCCC2)(CN2C=NC=C2)CC1"
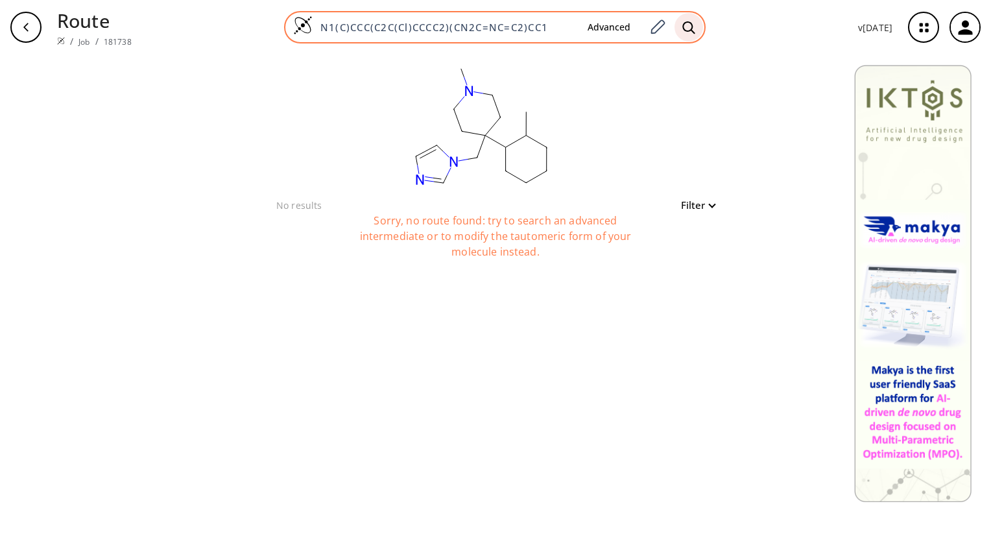
click at [695, 26] on icon at bounding box center [688, 28] width 13 height 14
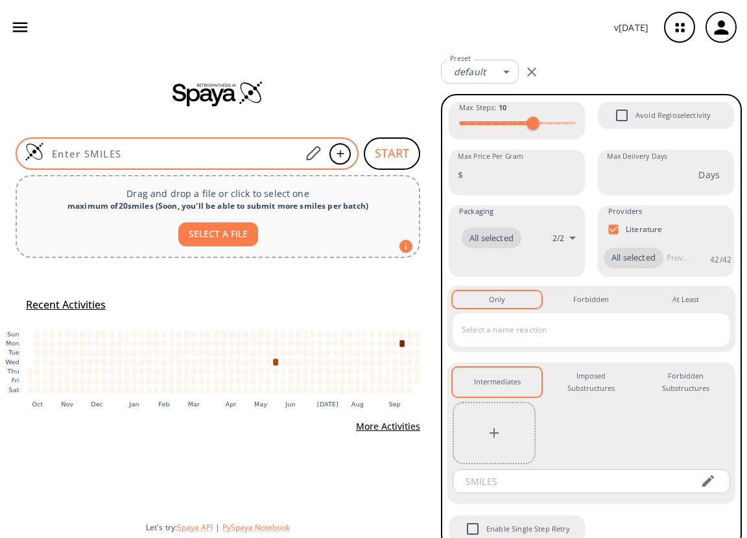
click at [154, 156] on input at bounding box center [172, 153] width 257 height 13
click at [311, 155] on icon at bounding box center [313, 153] width 18 height 17
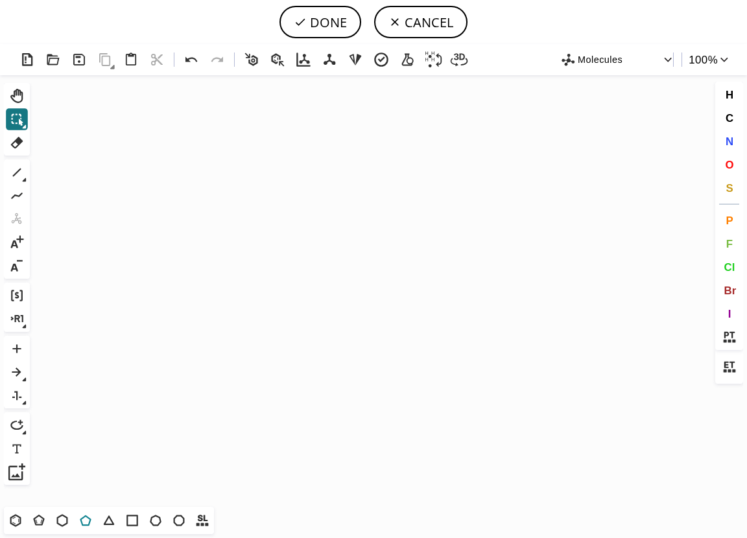
click at [84, 521] on icon at bounding box center [85, 520] width 17 height 17
click at [383, 225] on icon "Created with [PERSON_NAME] 2.3.0" at bounding box center [373, 291] width 677 height 432
click at [17, 173] on icon at bounding box center [16, 172] width 17 height 17
drag, startPoint x: 370, startPoint y: 245, endPoint x: 355, endPoint y: 259, distance: 20.7
drag, startPoint x: 349, startPoint y: 264, endPoint x: 350, endPoint y: 284, distance: 20.1
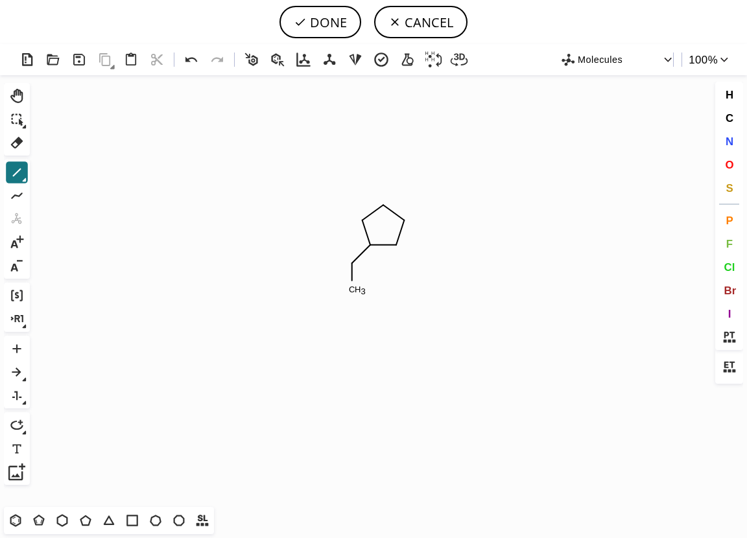
drag, startPoint x: 87, startPoint y: 518, endPoint x: 107, endPoint y: 505, distance: 23.9
click at [86, 517] on icon at bounding box center [85, 520] width 11 height 11
click at [19, 173] on icon at bounding box center [16, 172] width 17 height 17
click at [728, 143] on span "N" at bounding box center [729, 141] width 8 height 12
click at [416, 259] on tspan "N" at bounding box center [415, 259] width 6 height 10
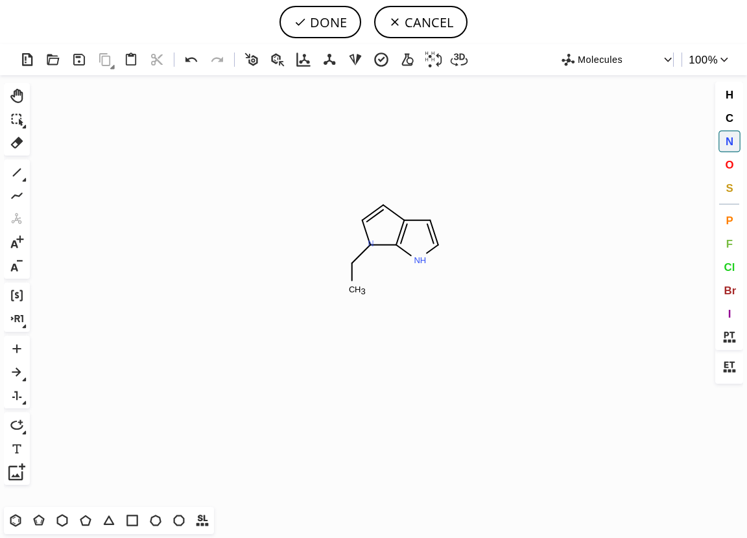
click at [371, 243] on tspan "N" at bounding box center [371, 244] width 6 height 10
click at [383, 206] on tspan "N" at bounding box center [383, 207] width 6 height 10
click at [329, 27] on button "DONE" at bounding box center [320, 22] width 82 height 32
type input "N1C2C=CNC=2N(CC)C=1"
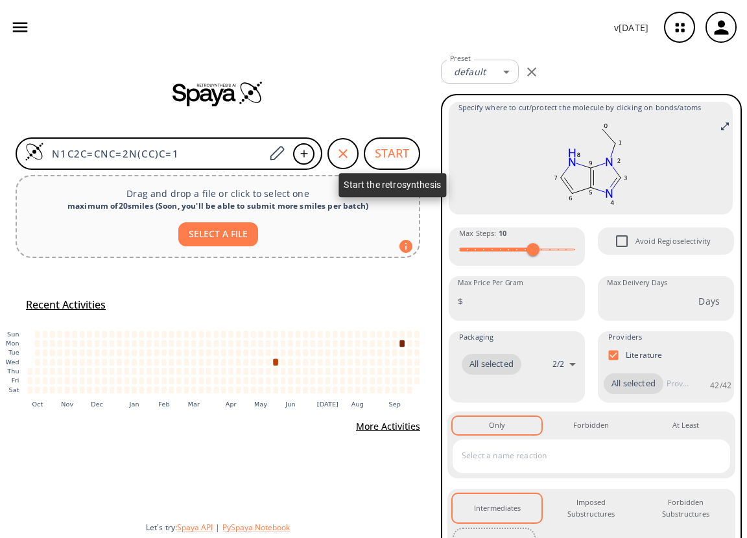
drag, startPoint x: 399, startPoint y: 136, endPoint x: 397, endPoint y: 147, distance: 11.3
click at [398, 143] on div "N1C2C=CNC=2N(CC)C=1 START Drag and drop a file or click to select one maximum o…" at bounding box center [218, 296] width 436 height 484
click at [397, 147] on button "START" at bounding box center [392, 153] width 56 height 32
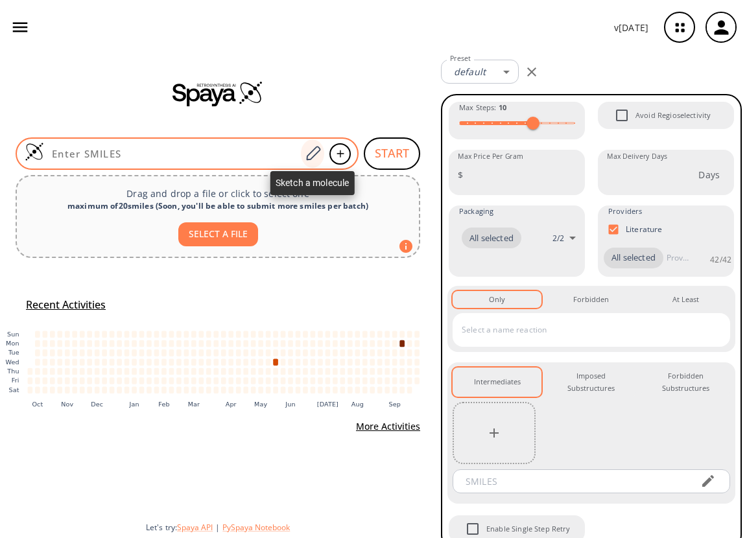
click at [314, 148] on icon at bounding box center [313, 153] width 14 height 14
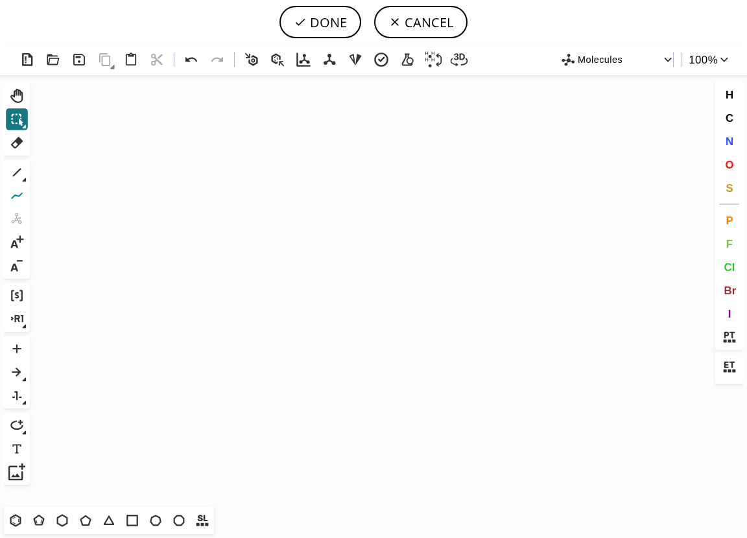
click at [18, 194] on icon at bounding box center [16, 195] width 17 height 17
drag, startPoint x: 306, startPoint y: 276, endPoint x: 329, endPoint y: 233, distance: 48.4
click at [88, 520] on icon at bounding box center [85, 520] width 17 height 17
click at [111, 522] on icon at bounding box center [108, 520] width 17 height 17
click at [15, 170] on icon at bounding box center [16, 172] width 17 height 17
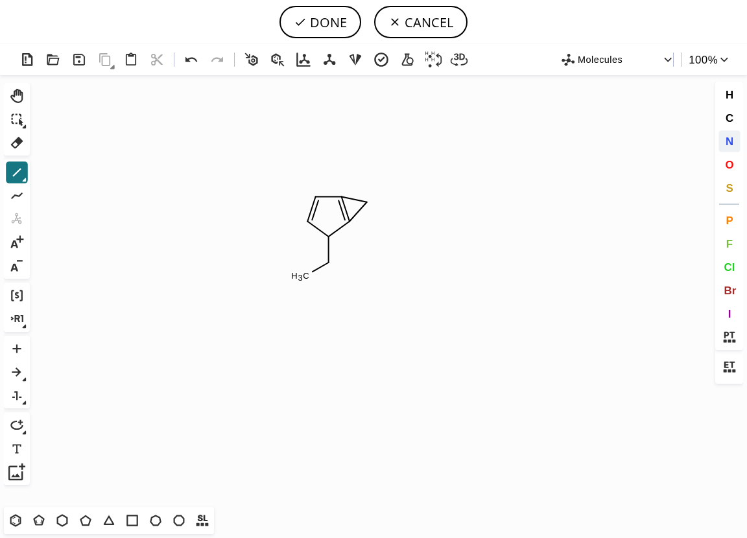
click at [725, 142] on span "N" at bounding box center [729, 141] width 8 height 12
click at [329, 235] on tspan "N" at bounding box center [328, 236] width 6 height 10
click at [334, 25] on button "DONE" at bounding box center [320, 22] width 82 height 32
type input "CCN1C=CC2CC1=2"
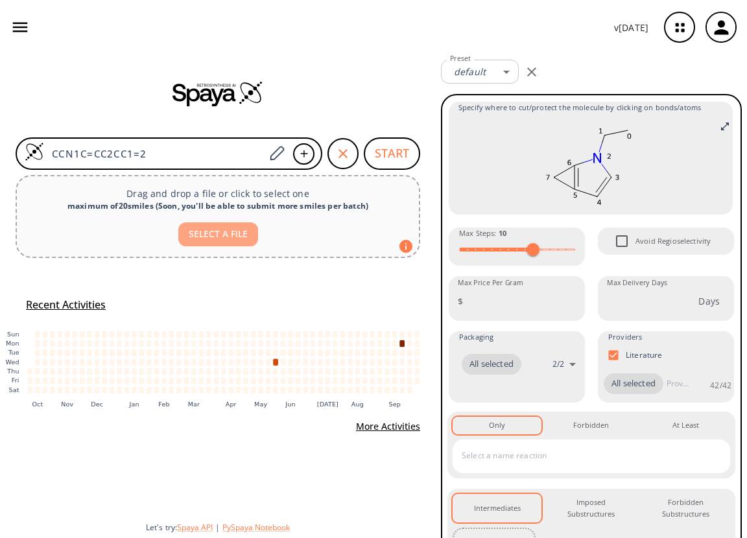
click at [222, 231] on button "SELECT A FILE" at bounding box center [218, 234] width 80 height 24
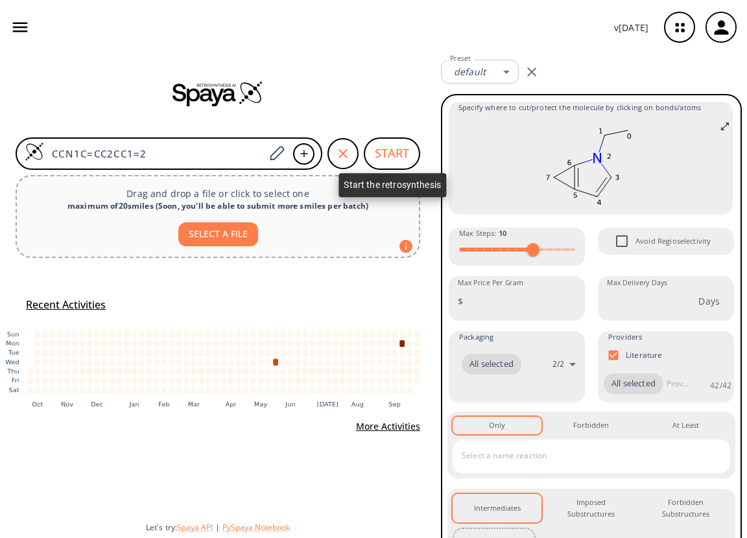
click at [403, 156] on button "START" at bounding box center [392, 153] width 56 height 32
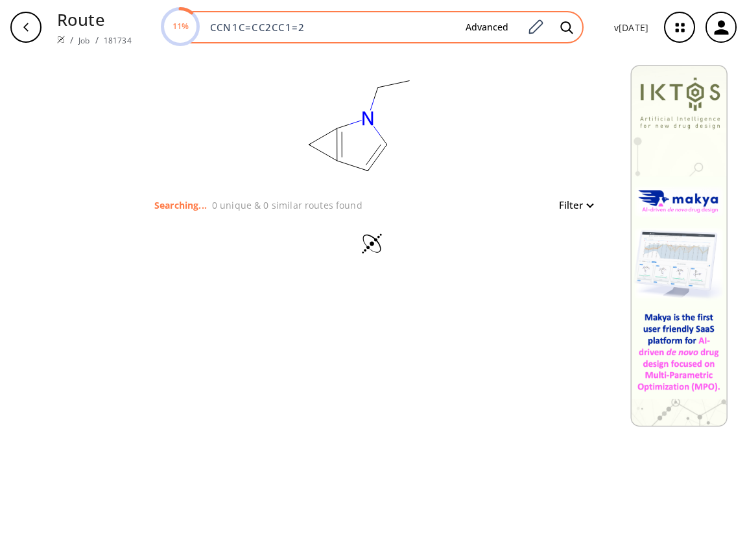
drag, startPoint x: 317, startPoint y: 27, endPoint x: 198, endPoint y: 19, distance: 119.5
click at [198, 19] on div "11% CCN1C=CC2CC1=2 Advanced" at bounding box center [372, 27] width 421 height 32
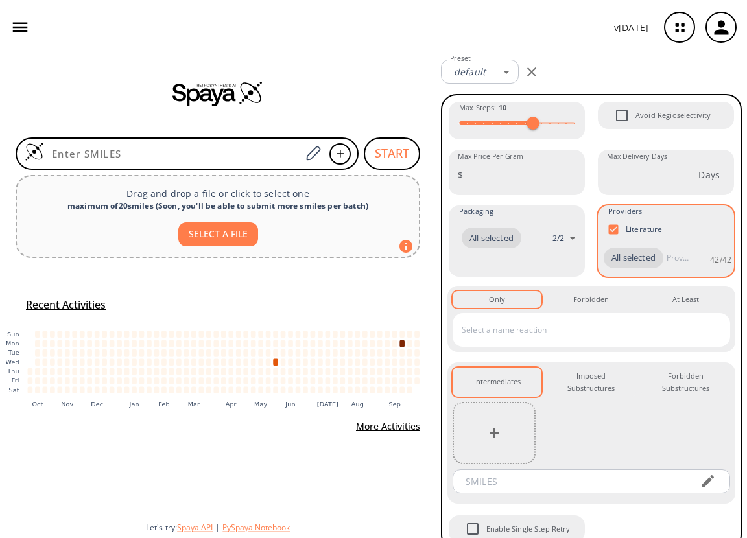
click at [623, 256] on span "All selected" at bounding box center [634, 258] width 60 height 13
click at [622, 254] on span "All selected" at bounding box center [634, 258] width 60 height 13
click at [663, 268] on input "text" at bounding box center [677, 258] width 29 height 21
click at [692, 243] on div "All selected 42 / 42 ​" at bounding box center [666, 258] width 136 height 32
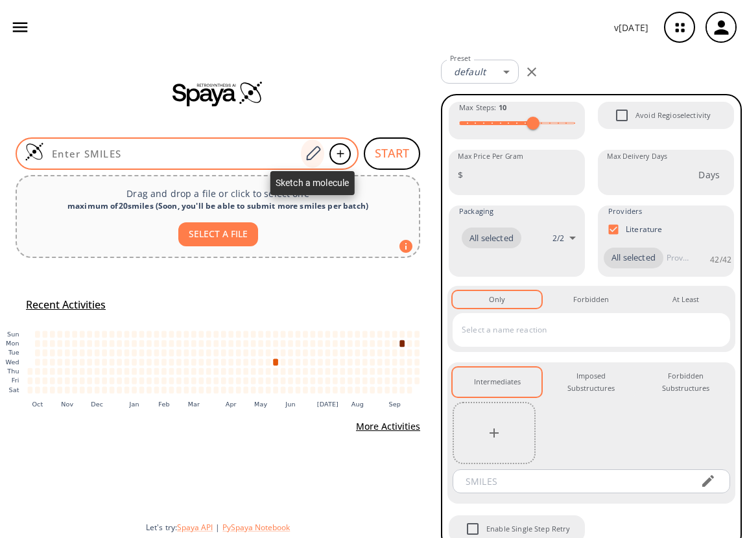
click at [311, 152] on icon at bounding box center [313, 153] width 14 height 14
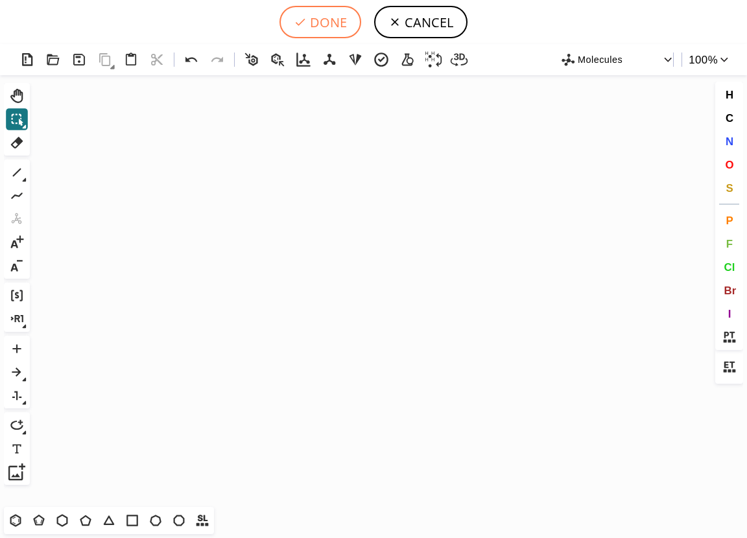
click at [309, 24] on button "DONE" at bounding box center [320, 22] width 82 height 32
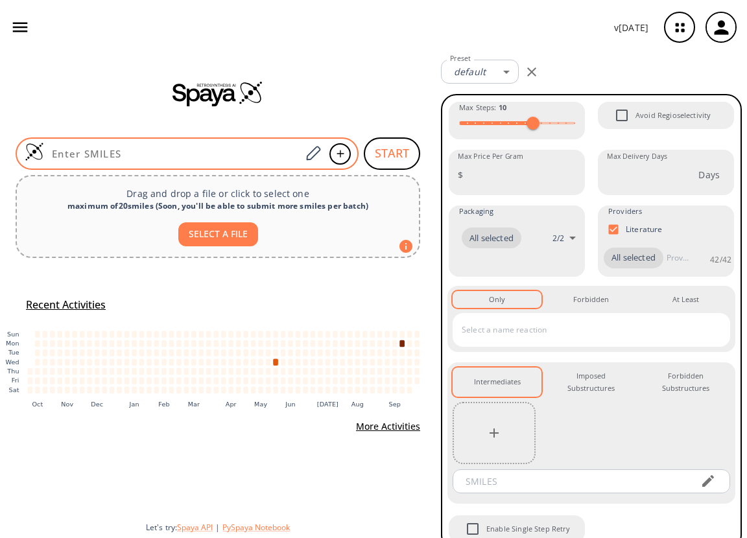
click at [218, 157] on input at bounding box center [172, 153] width 257 height 13
paste input "CCN1C=CC2CC1=2"
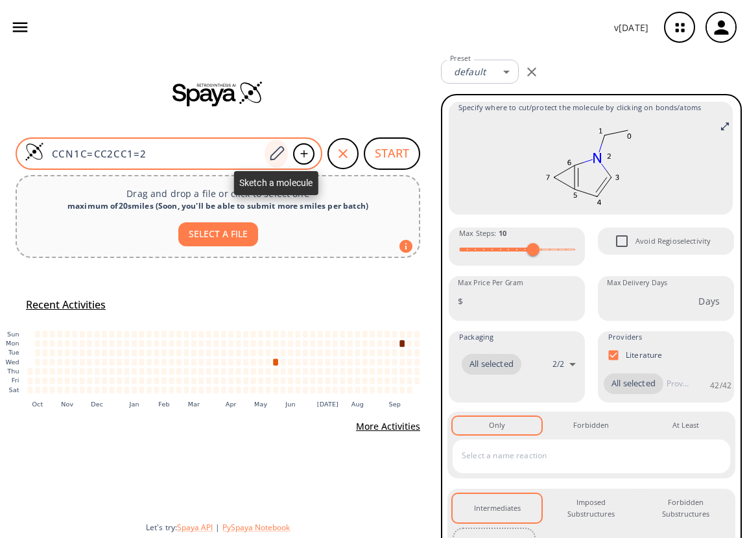
click at [275, 152] on icon at bounding box center [277, 153] width 14 height 14
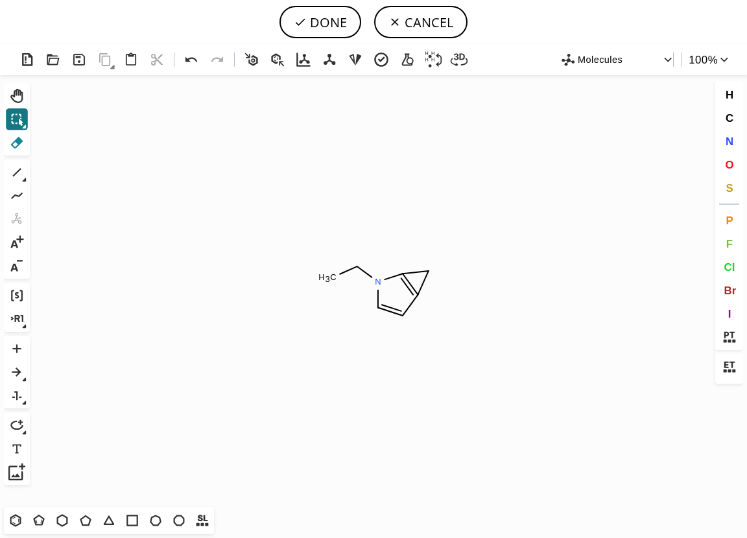
click at [17, 140] on icon at bounding box center [17, 143] width 12 height 12
click at [428, 269] on circle at bounding box center [428, 271] width 17 height 17
drag, startPoint x: 131, startPoint y: 521, endPoint x: 137, endPoint y: 513, distance: 10.1
click at [132, 521] on icon at bounding box center [132, 520] width 17 height 17
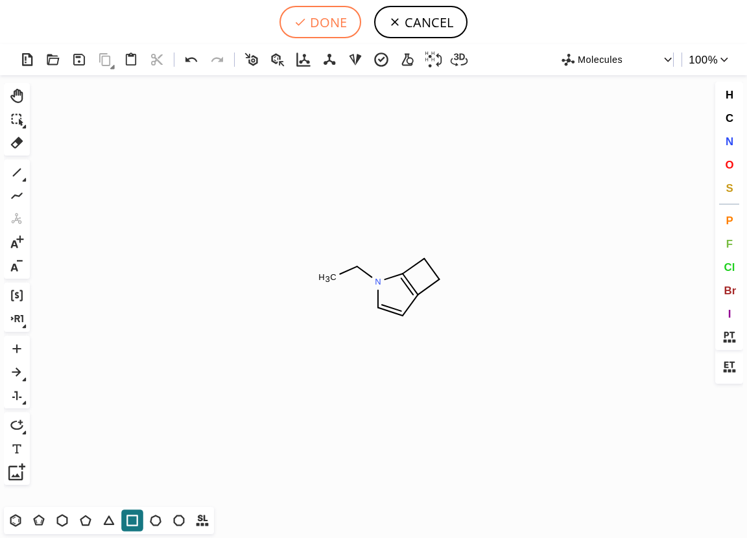
click at [314, 18] on button "DONE" at bounding box center [320, 22] width 82 height 32
type input "CCN1C2CCC=2C=C1"
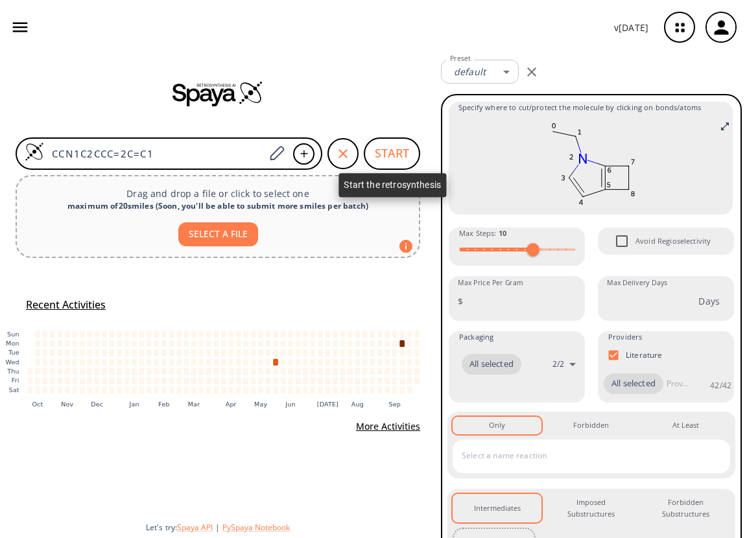
click at [386, 154] on button "START" at bounding box center [392, 153] width 56 height 32
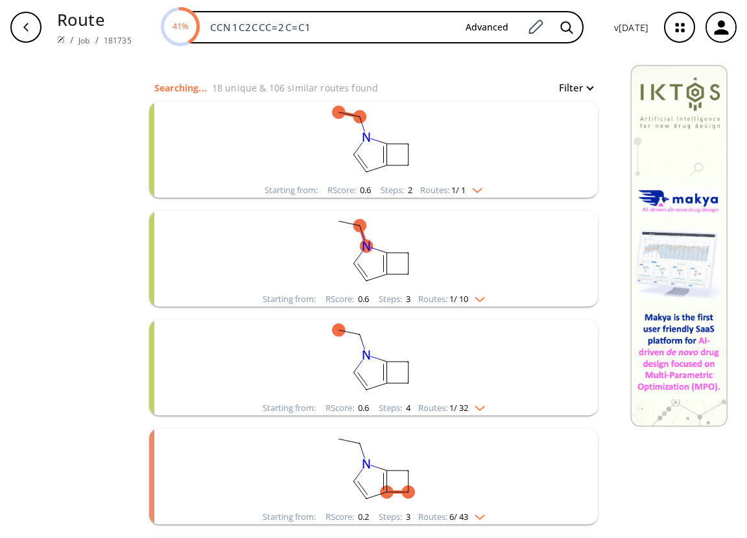
scroll to position [119, 0]
click at [475, 190] on img "clusters" at bounding box center [473, 187] width 17 height 10
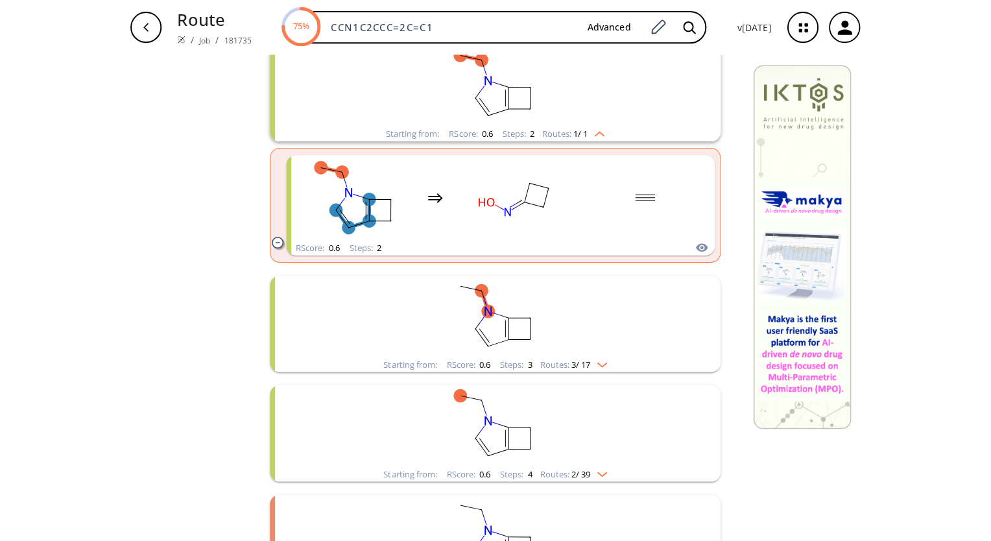
scroll to position [160, 0]
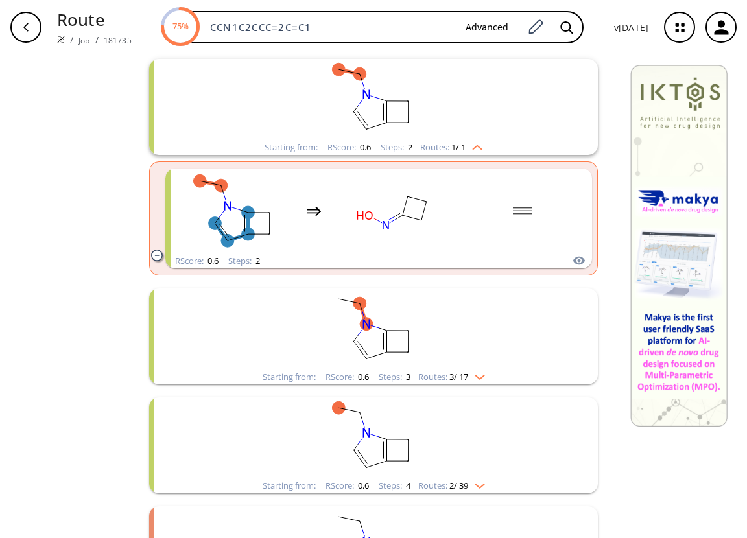
click at [474, 147] on img "clusters" at bounding box center [473, 145] width 17 height 10
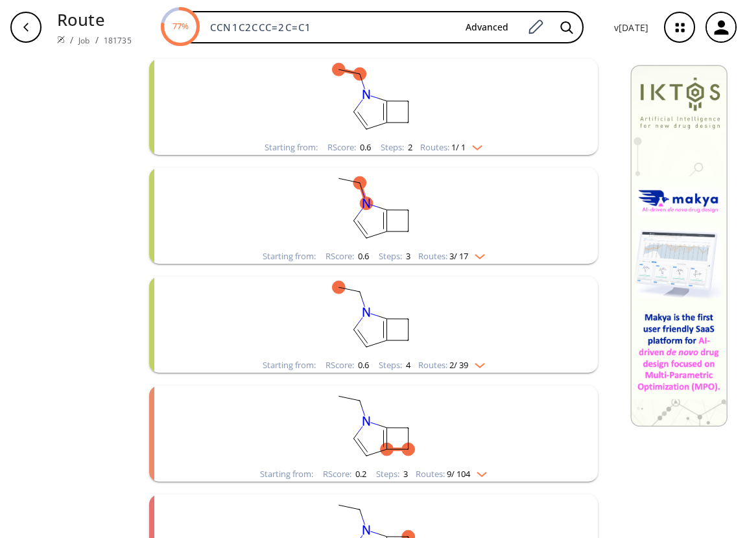
click at [387, 114] on rect "clusters" at bounding box center [373, 99] width 337 height 81
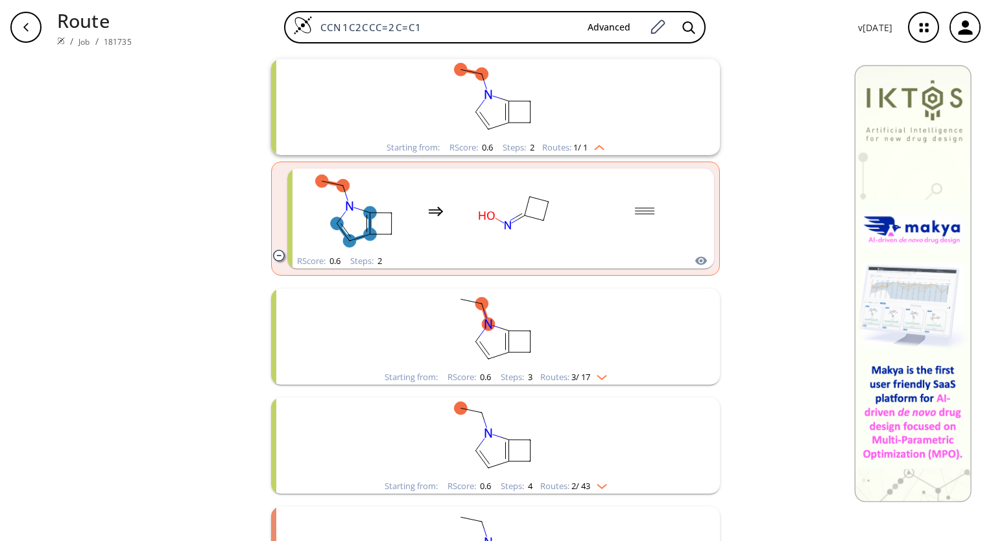
click at [93, 251] on div "clear 29 unique & 271 similar routes found Filter Starting from: RScore : 0.6 S…" at bounding box center [495, 305] width 991 height 823
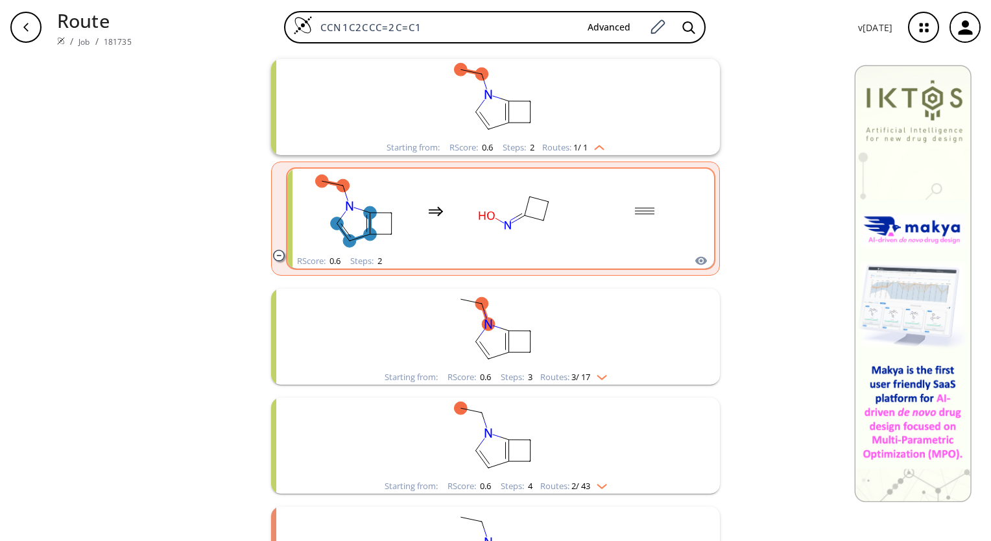
click at [486, 221] on rect "clusters" at bounding box center [514, 210] width 117 height 81
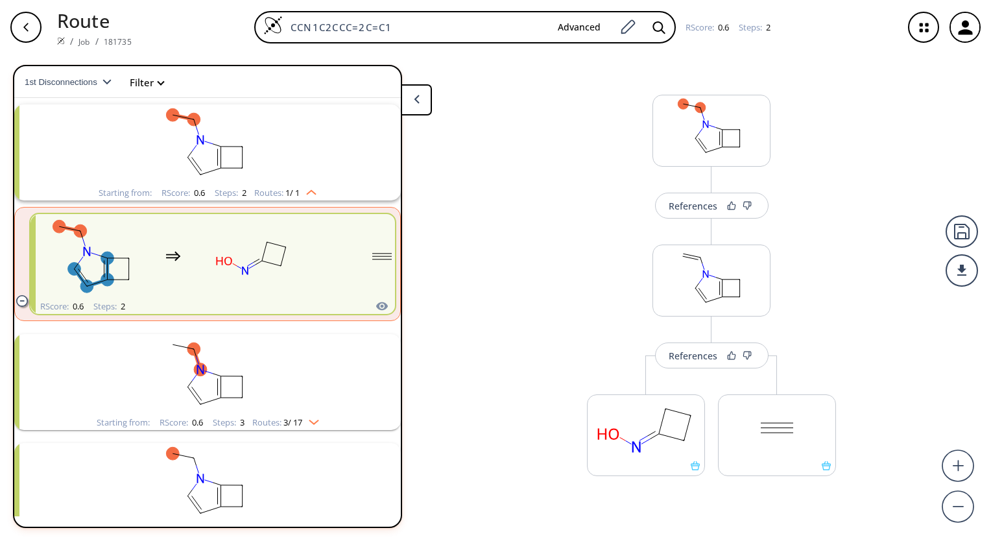
scroll to position [1, 0]
click at [468, 136] on div "References More routes from here References More routes from here More routes f…" at bounding box center [495, 292] width 991 height 476
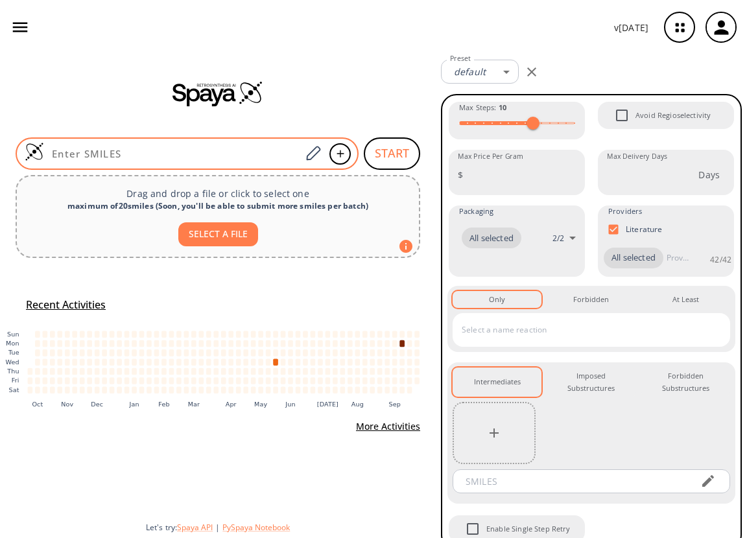
click at [184, 155] on input at bounding box center [172, 153] width 257 height 13
paste input "CCN1C=CC2CC1=2"
type input "CCN1C=CC2CC1=2"
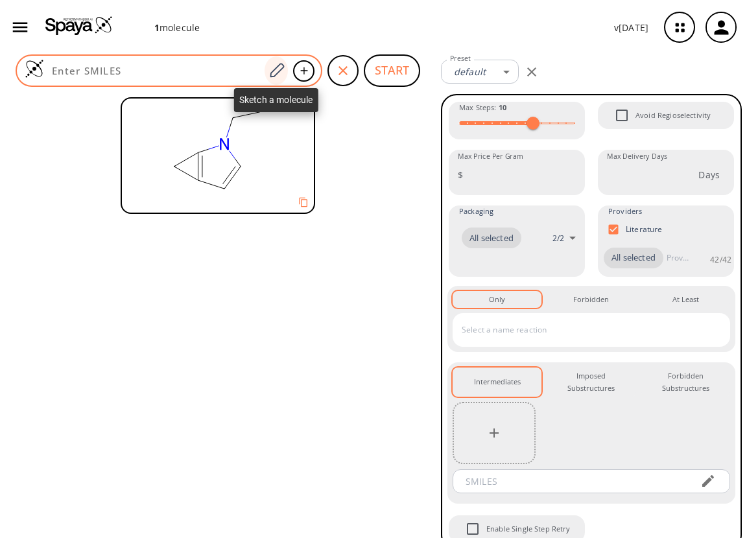
click at [281, 71] on icon at bounding box center [277, 70] width 18 height 17
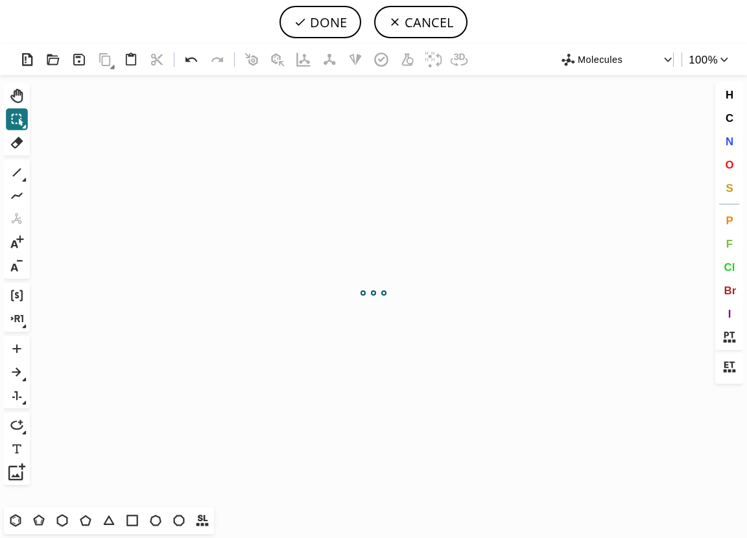
scroll to position [135, 4]
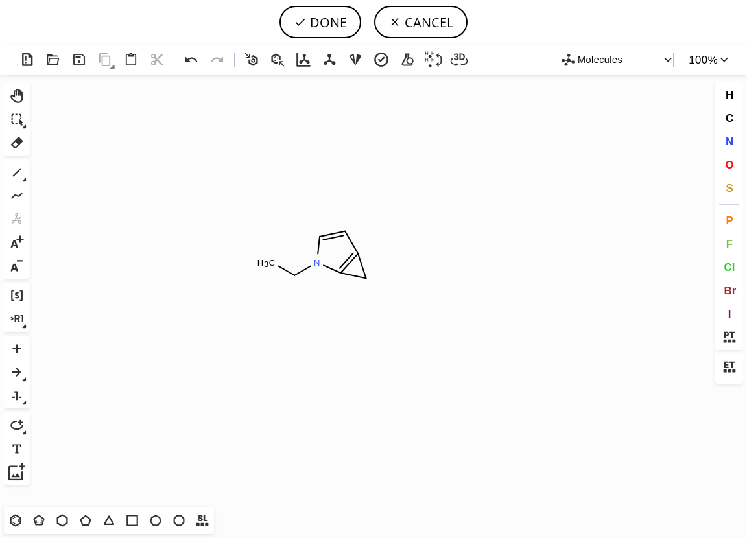
click at [319, 255] on icon "Created with Raphaël 2.3.0 C H 3 N" at bounding box center [373, 291] width 677 height 432
click at [17, 143] on icon at bounding box center [17, 143] width 12 height 12
click at [370, 272] on circle at bounding box center [365, 278] width 17 height 17
click at [86, 519] on icon at bounding box center [85, 520] width 17 height 17
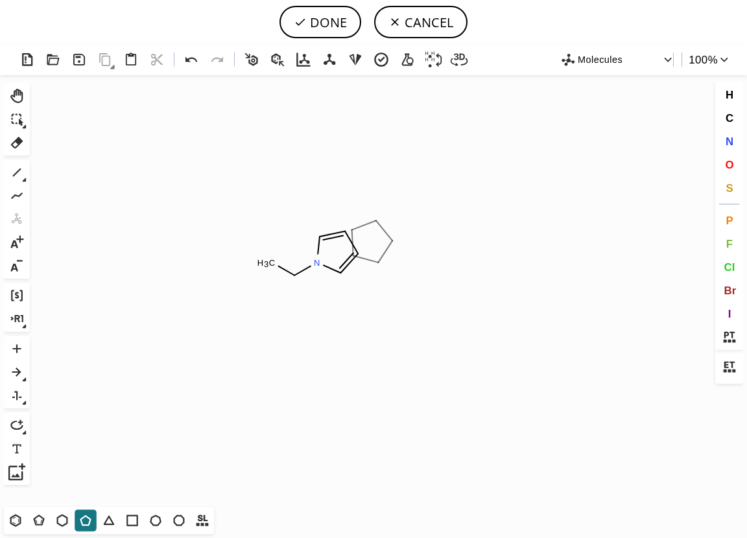
drag, startPoint x: 370, startPoint y: 240, endPoint x: 397, endPoint y: 244, distance: 27.0
click at [397, 244] on icon "Created with Raphaël 2.3.0 C H 3 N" at bounding box center [373, 291] width 677 height 432
click at [729, 135] on span "N" at bounding box center [729, 141] width 8 height 12
click at [344, 231] on tspan "N" at bounding box center [344, 231] width 6 height 10
click at [84, 519] on icon at bounding box center [85, 520] width 17 height 17
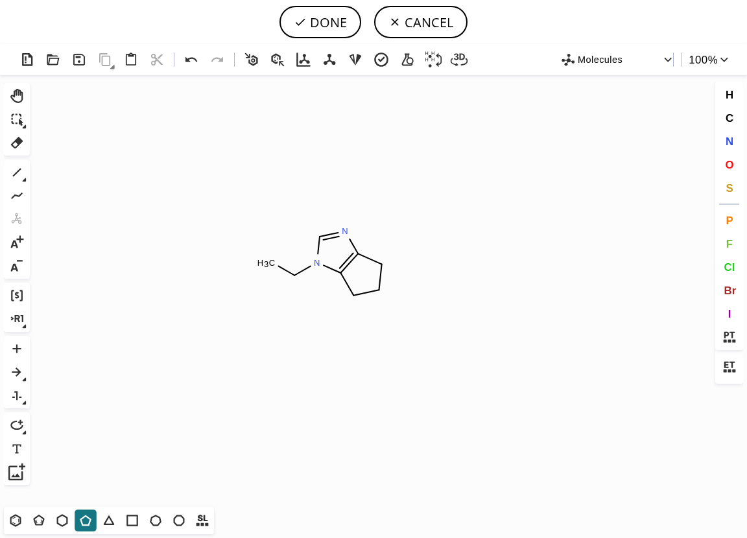
drag, startPoint x: 11, startPoint y: 119, endPoint x: 43, endPoint y: 121, distance: 31.8
click at [11, 120] on icon at bounding box center [16, 119] width 17 height 17
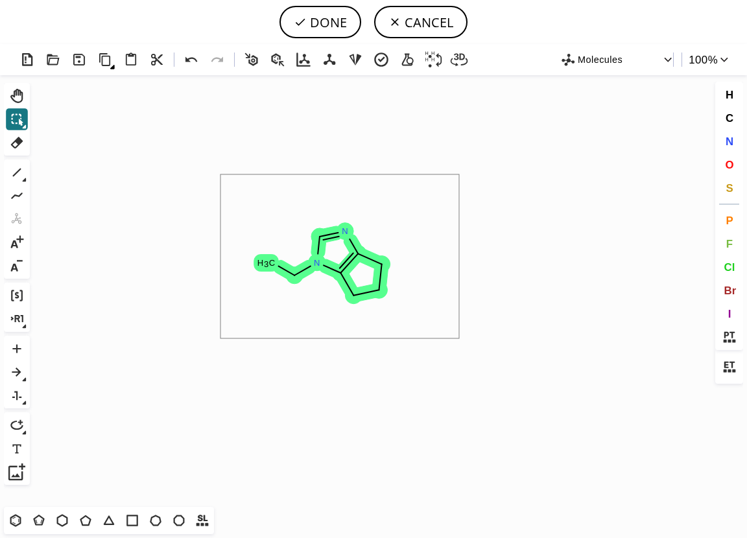
drag, startPoint x: 220, startPoint y: 174, endPoint x: 459, endPoint y: 338, distance: 289.5
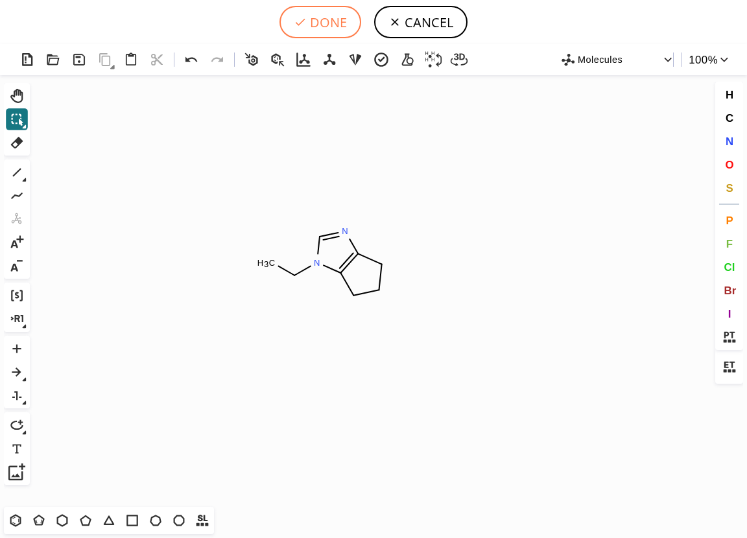
click at [327, 18] on button "DONE" at bounding box center [320, 22] width 82 height 32
type input "CCN1C2CCCC=2N=C1"
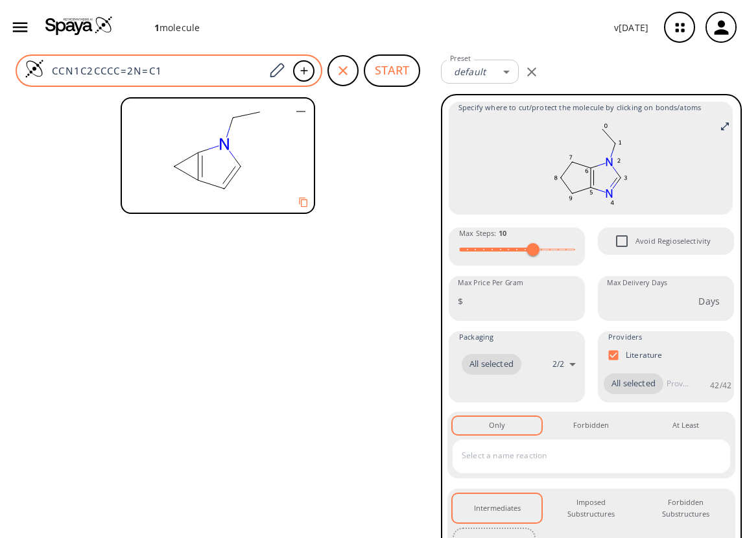
click at [204, 71] on input "CCN1C2CCCC=2N=C1" at bounding box center [154, 70] width 220 height 13
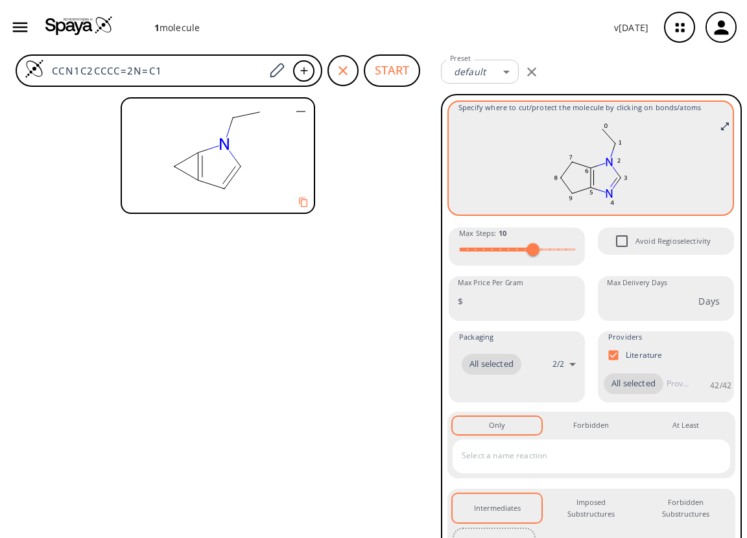
click at [652, 187] on rect at bounding box center [590, 164] width 264 height 91
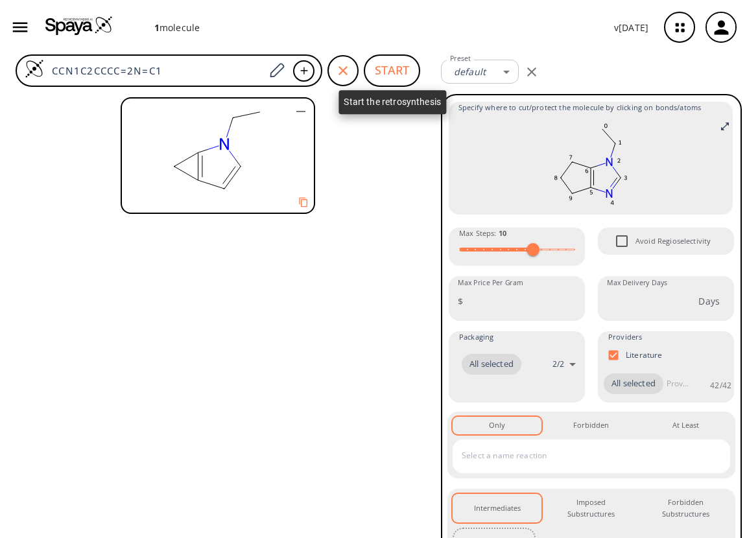
click at [404, 76] on button "START" at bounding box center [392, 70] width 56 height 32
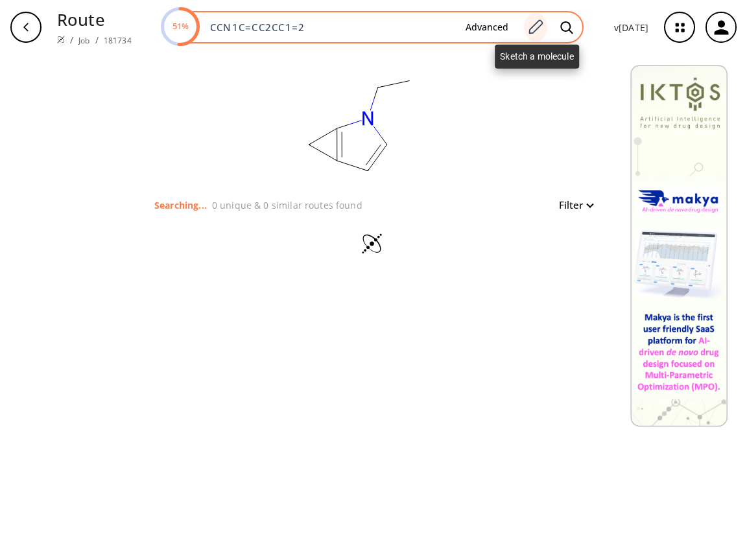
click at [536, 28] on icon at bounding box center [535, 27] width 18 height 17
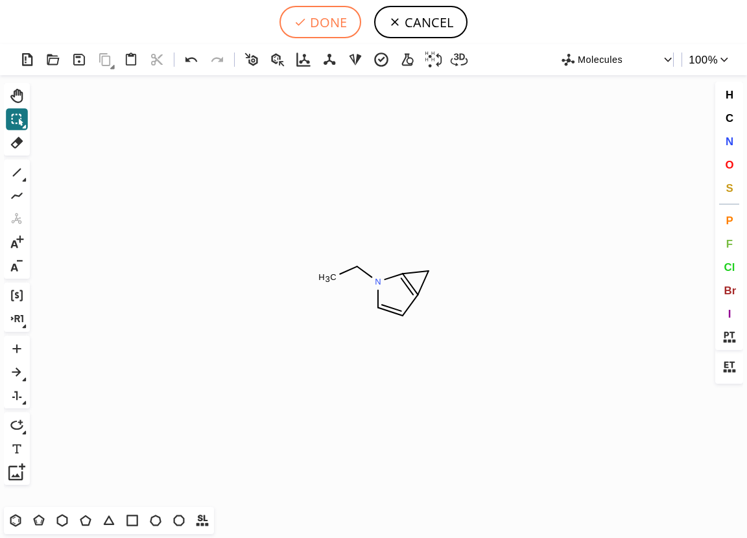
click at [312, 22] on button "DONE" at bounding box center [320, 22] width 82 height 32
type input "CCN1C2=C(C2)C=C1"
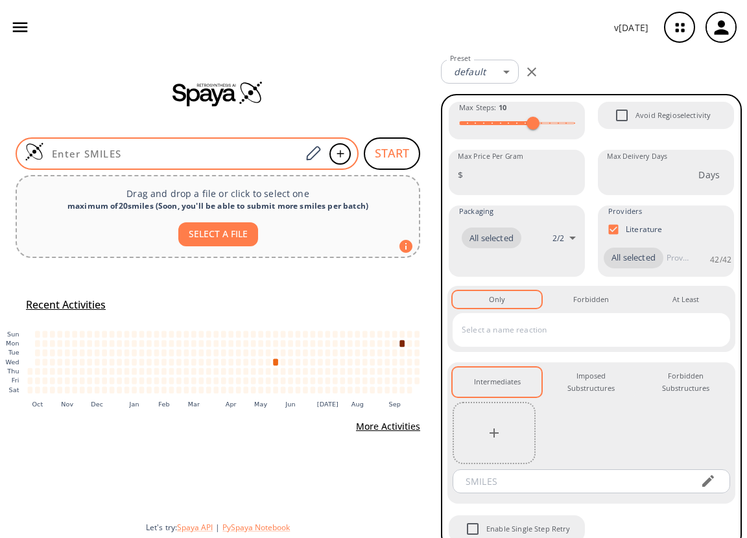
click at [152, 152] on input at bounding box center [172, 153] width 257 height 13
click at [312, 154] on icon at bounding box center [313, 153] width 18 height 17
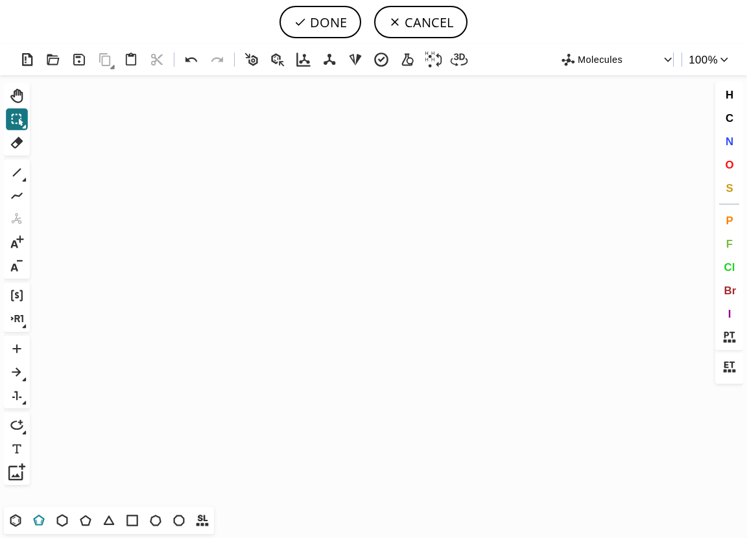
click at [39, 520] on icon at bounding box center [38, 520] width 17 height 17
drag, startPoint x: 349, startPoint y: 231, endPoint x: 329, endPoint y: 229, distance: 19.5
click at [18, 170] on icon at bounding box center [17, 173] width 8 height 8
drag, startPoint x: 348, startPoint y: 251, endPoint x: 348, endPoint y: 260, distance: 9.1
drag, startPoint x: 347, startPoint y: 275, endPoint x: 314, endPoint y: 289, distance: 36.0
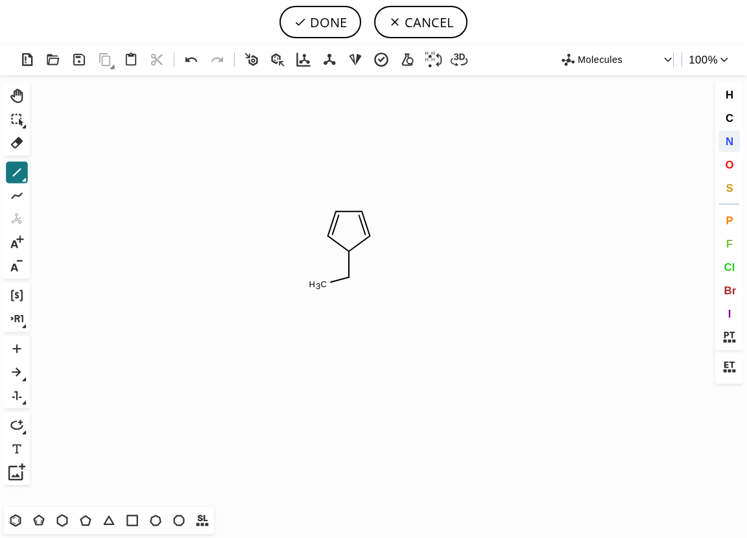
click at [730, 137] on span "N" at bounding box center [729, 141] width 8 height 12
click at [349, 251] on tspan "N" at bounding box center [349, 251] width 6 height 10
click at [334, 212] on tspan "N" at bounding box center [334, 212] width 6 height 10
drag, startPoint x: 86, startPoint y: 520, endPoint x: 167, endPoint y: 476, distance: 91.7
click at [86, 519] on icon at bounding box center [85, 520] width 17 height 17
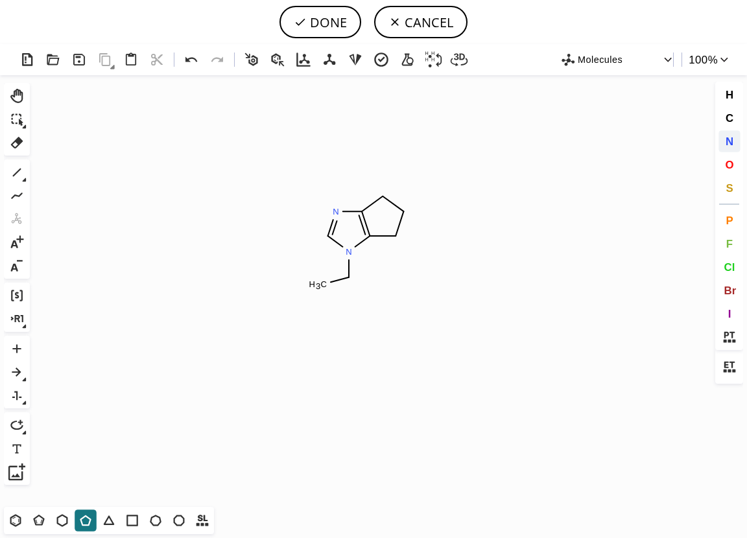
click at [732, 139] on span "N" at bounding box center [729, 141] width 8 height 12
click at [362, 211] on tspan "N" at bounding box center [361, 212] width 6 height 10
click at [13, 170] on icon at bounding box center [16, 172] width 17 height 17
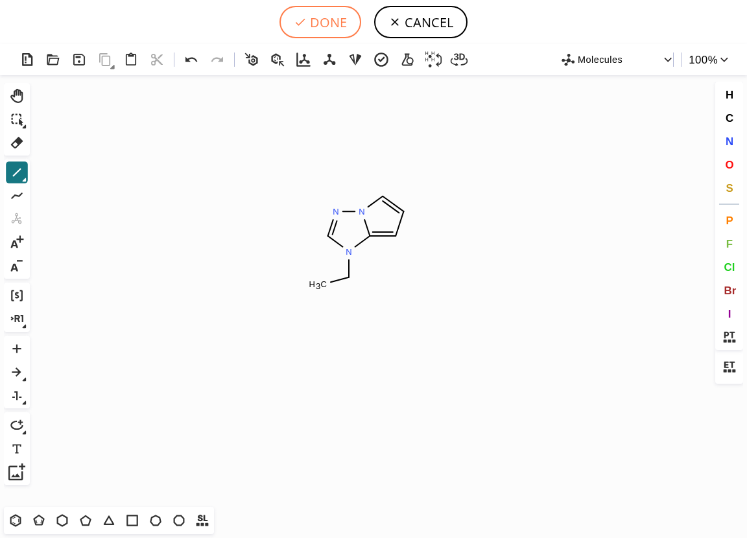
click at [323, 25] on button "DONE" at bounding box center [320, 22] width 82 height 32
type input "N1(CC)C=NN2C=CC=C12"
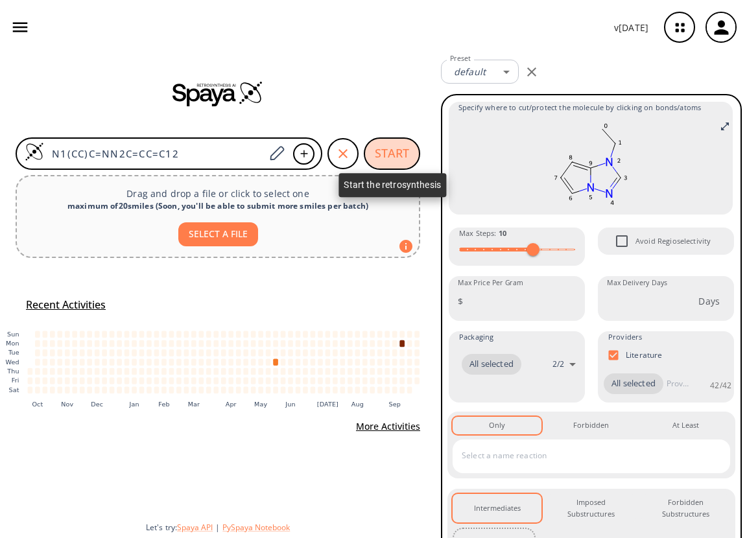
click at [399, 152] on button "START" at bounding box center [392, 153] width 56 height 32
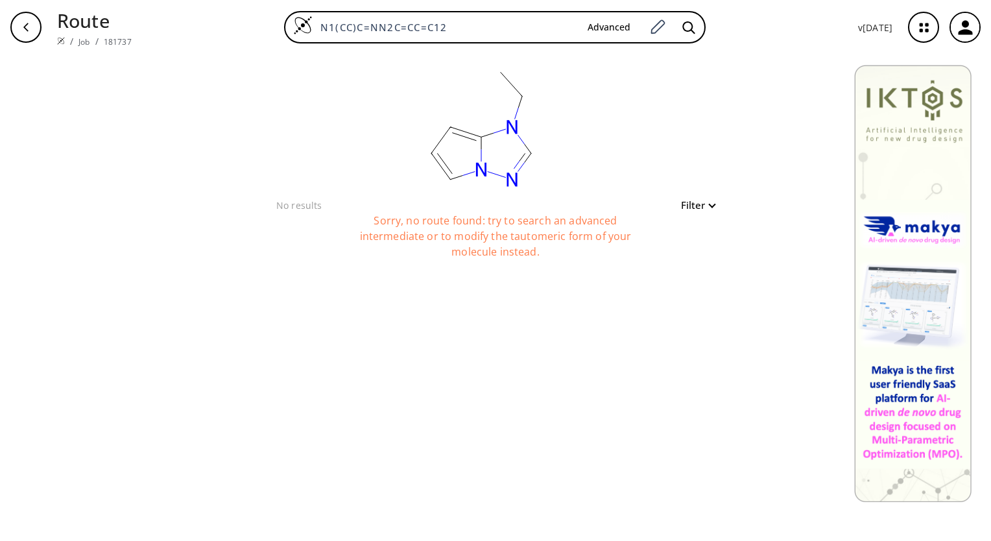
click at [583, 223] on div "Sorry, no route found: try to search an advanced intermediate or to modify the …" at bounding box center [495, 245] width 324 height 65
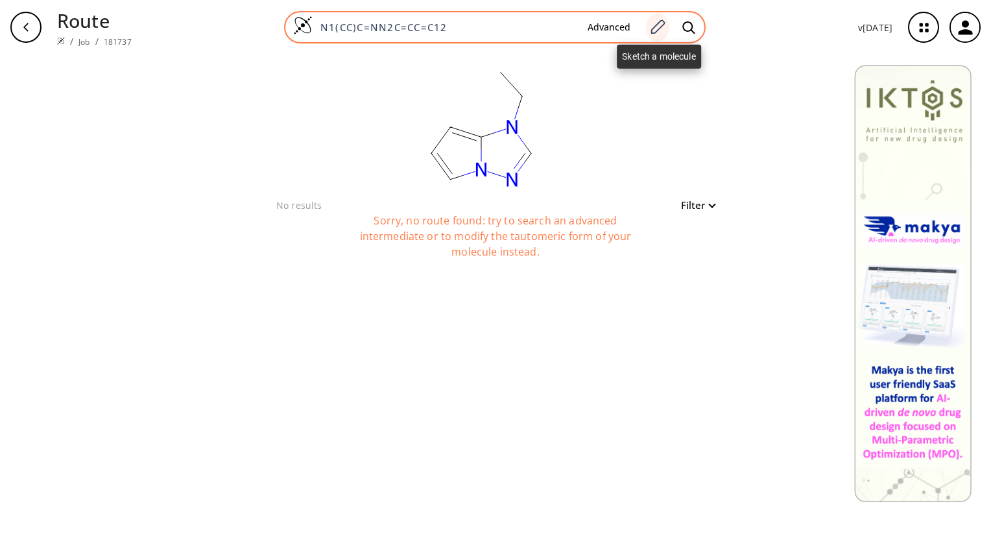
click at [661, 24] on icon at bounding box center [657, 27] width 18 height 17
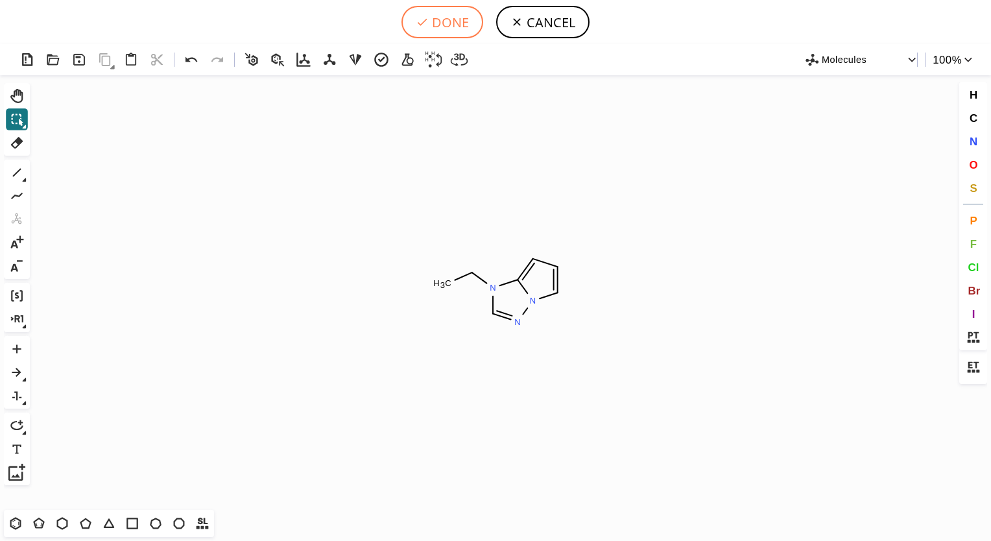
click at [445, 21] on button "DONE" at bounding box center [442, 22] width 82 height 32
type input "N1(C2N(C=CC=2)N=C1)CC"
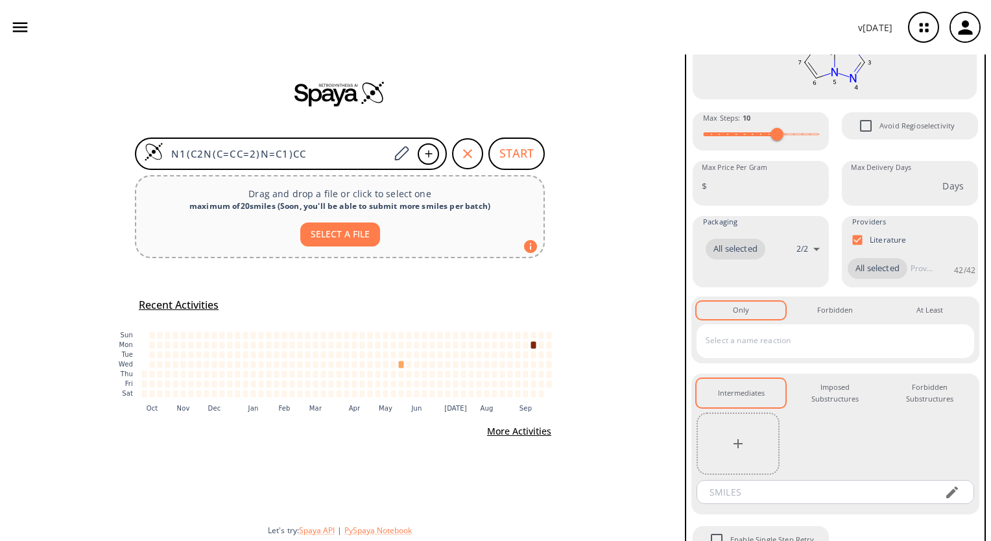
scroll to position [161, 0]
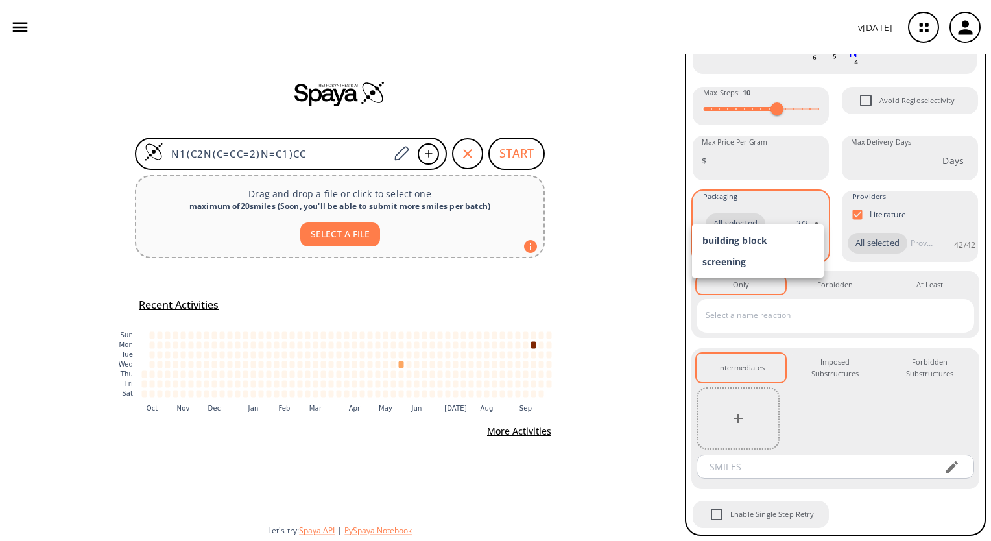
click at [746, 203] on body "v [DATE] [PERSON_NAME] [EMAIL_ADDRESS][DOMAIN_NAME] Retrosynthesis Activities P…" at bounding box center [495, 270] width 991 height 541
click at [668, 208] on div at bounding box center [495, 270] width 991 height 541
